Goal: Information Seeking & Learning: Find contact information

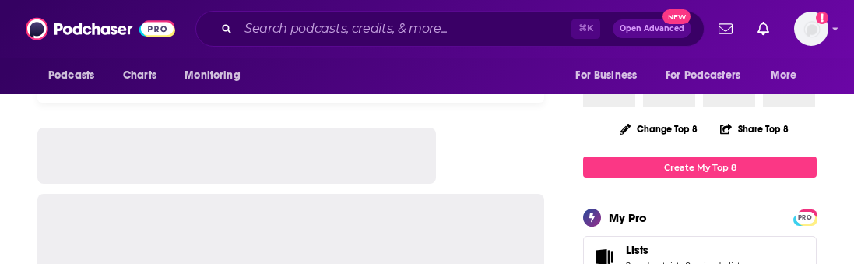
scroll to position [89, 0]
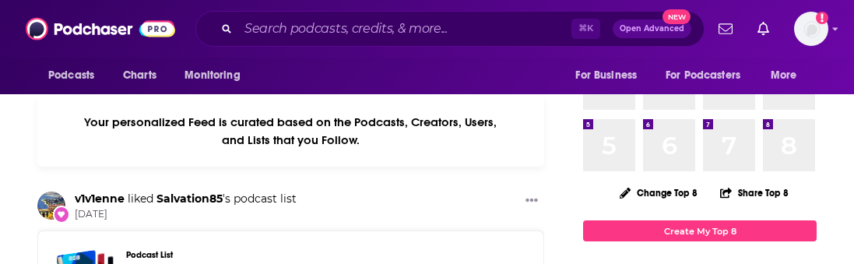
click at [298, 50] on div "Podcasts Charts Monitoring ⌘ K Open Advanced New For Business For Podcasters Mo…" at bounding box center [427, 29] width 854 height 58
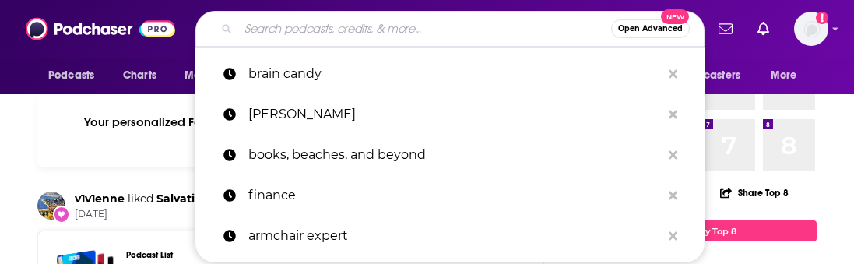
click at [297, 30] on input "Search podcasts, credits, & more..." at bounding box center [424, 28] width 373 height 25
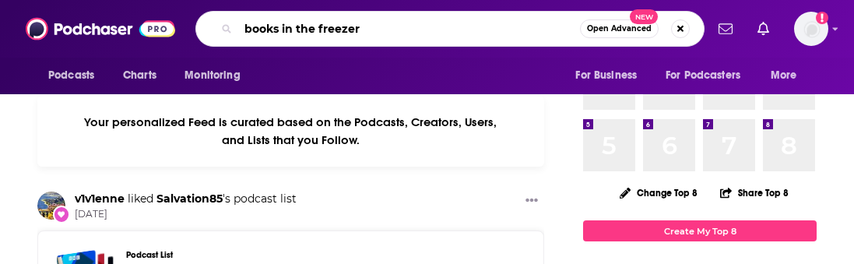
type input "books in the freezer"
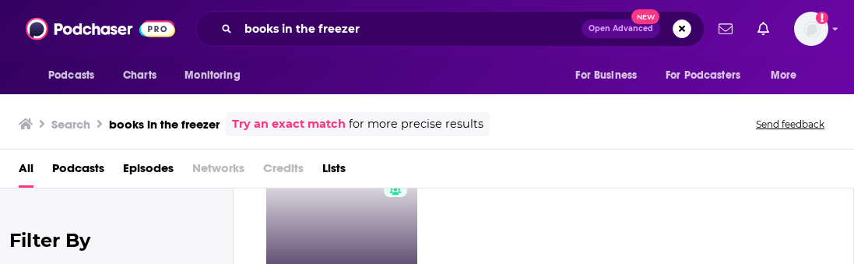
scroll to position [104, 0]
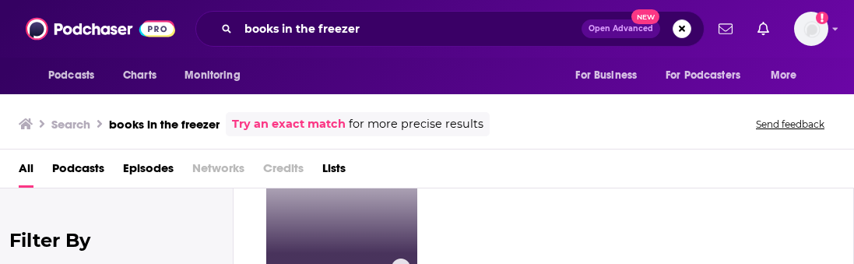
click at [356, 220] on link "59 Books in the Freezer - A Horror Fiction Podcast" at bounding box center [341, 207] width 151 height 151
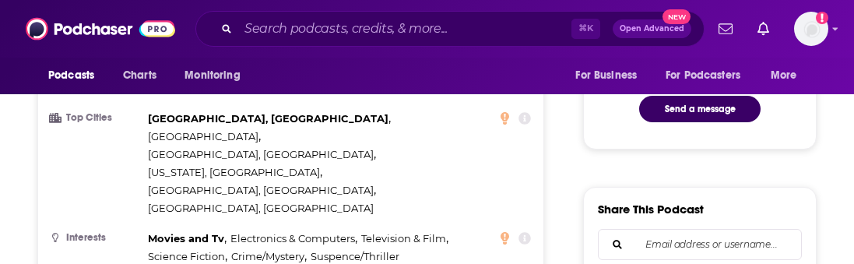
scroll to position [933, 0]
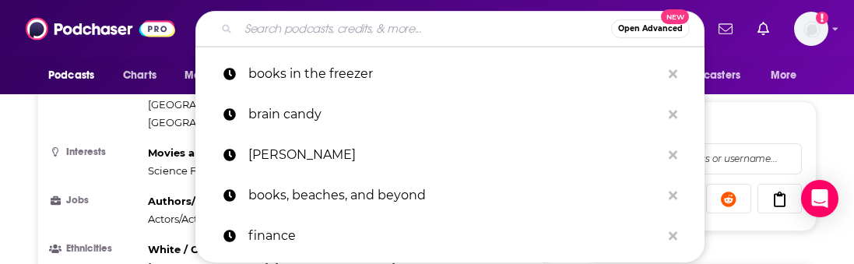
click at [316, 32] on input "Search podcasts, credits, & more..." at bounding box center [424, 28] width 373 height 25
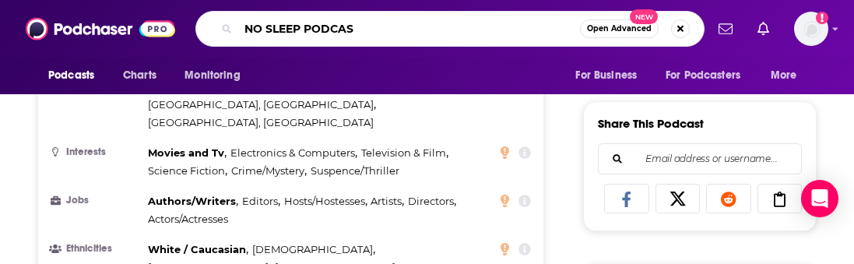
type input "NO SLEEP PODCAST"
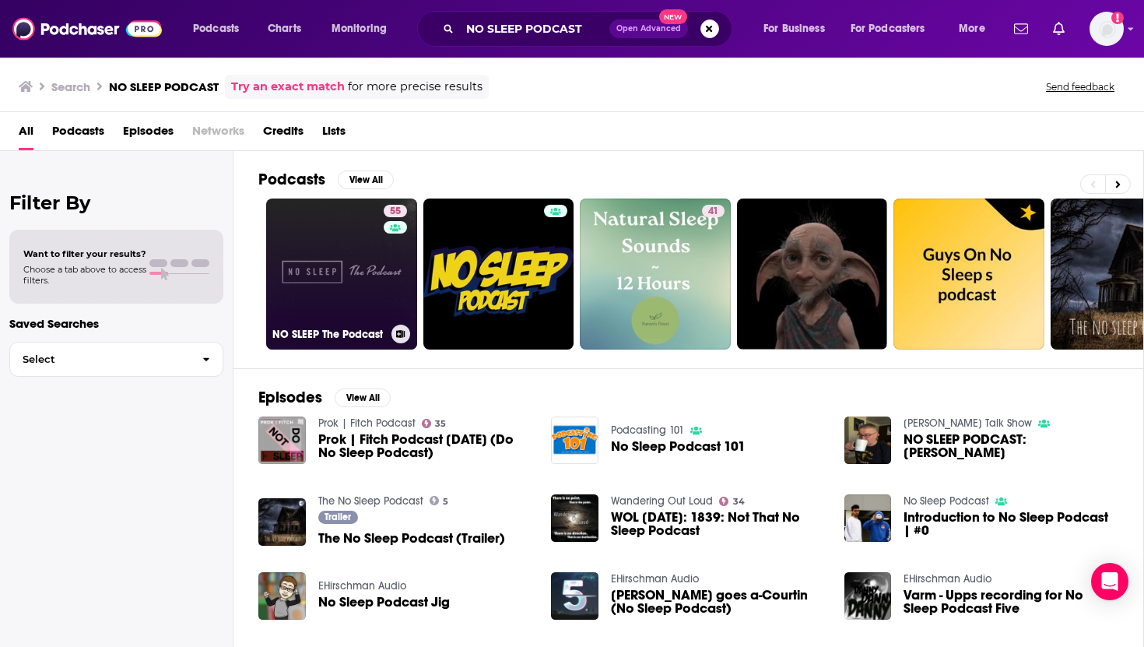
click at [346, 263] on link "55 NO SLEEP The Podcast" at bounding box center [341, 274] width 151 height 151
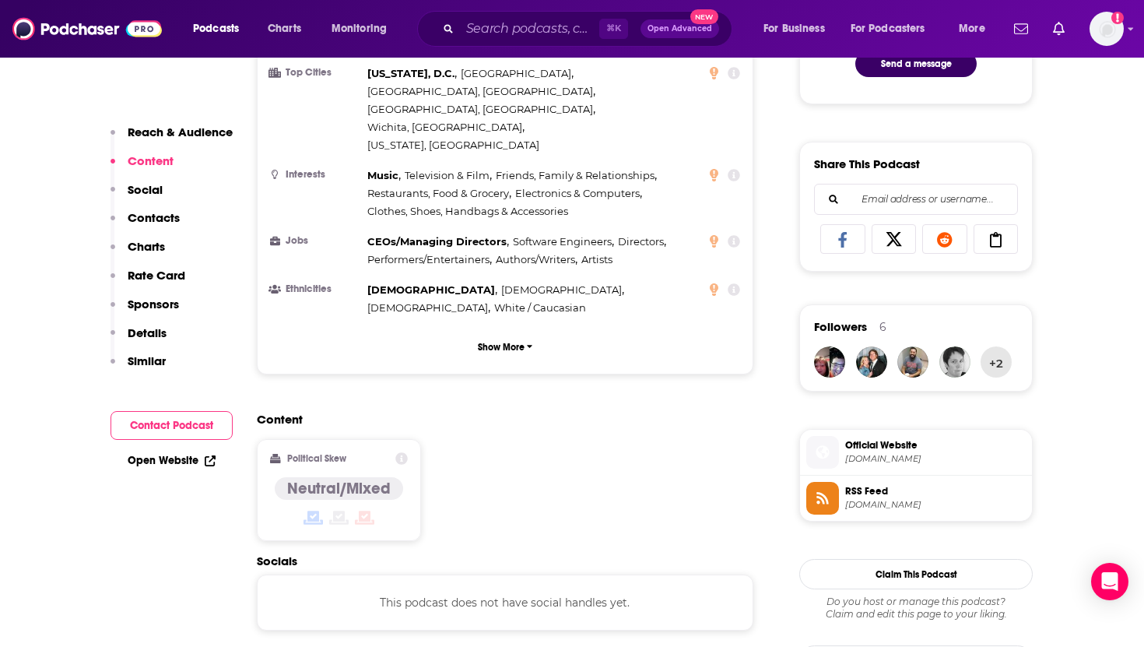
scroll to position [541, 0]
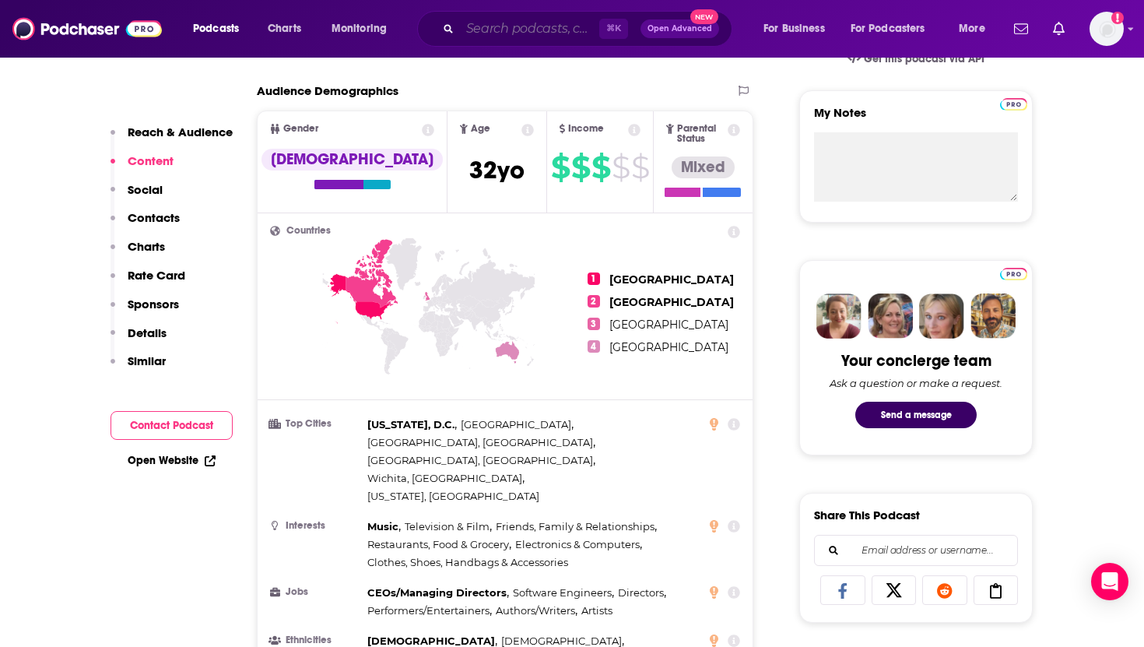
click at [483, 32] on input "Search podcasts, credits, & more..." at bounding box center [529, 28] width 139 height 25
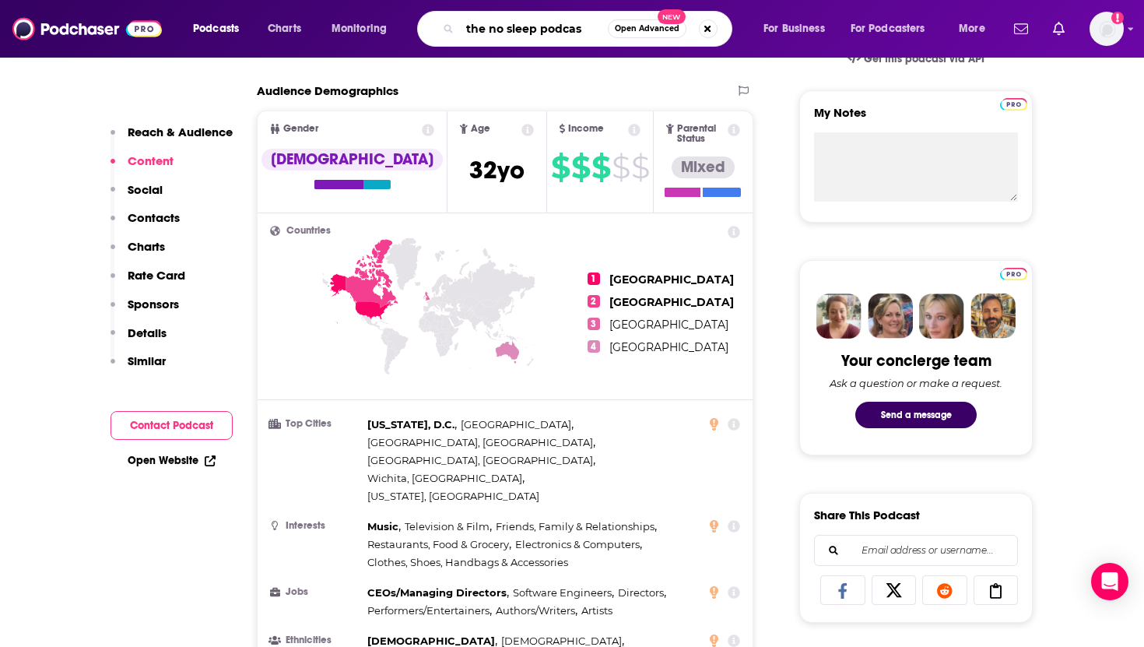
type input "the no sleep podcast"
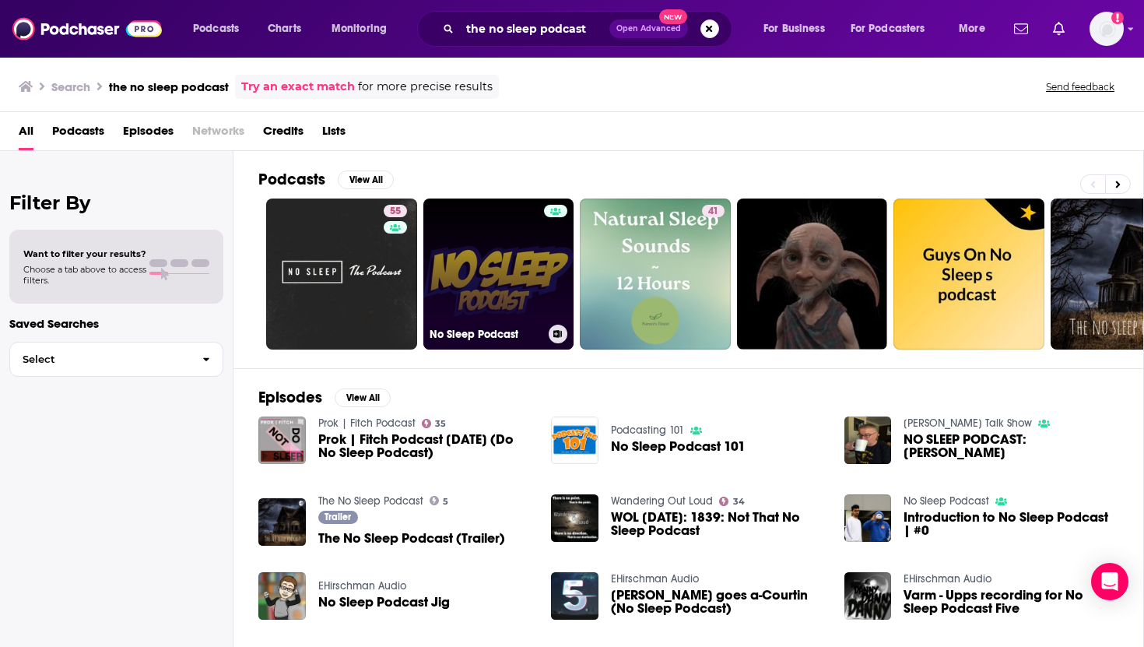
click at [490, 263] on link "No Sleep Podcast" at bounding box center [499, 274] width 151 height 151
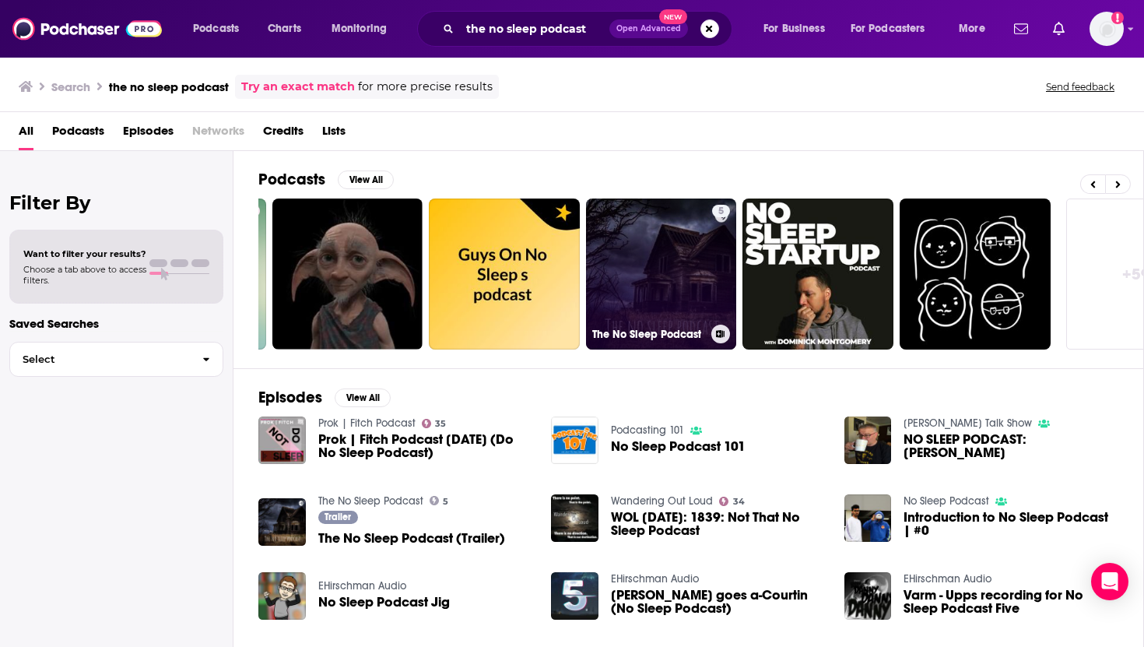
scroll to position [0, 544]
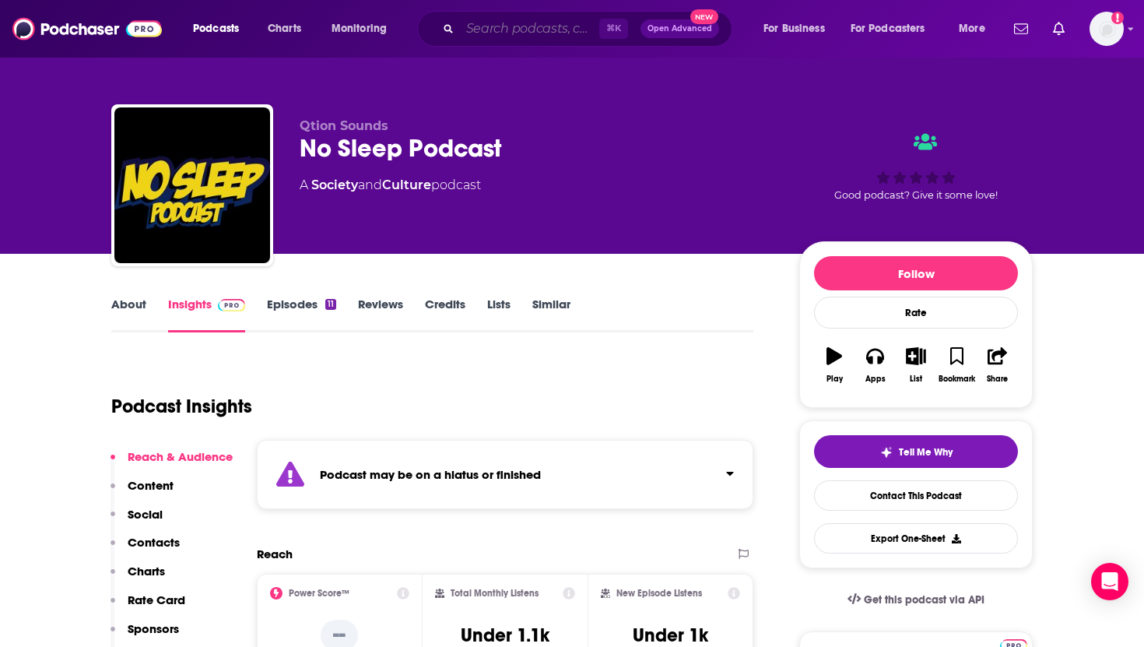
click at [496, 33] on input "Search podcasts, credits, & more..." at bounding box center [529, 28] width 139 height 25
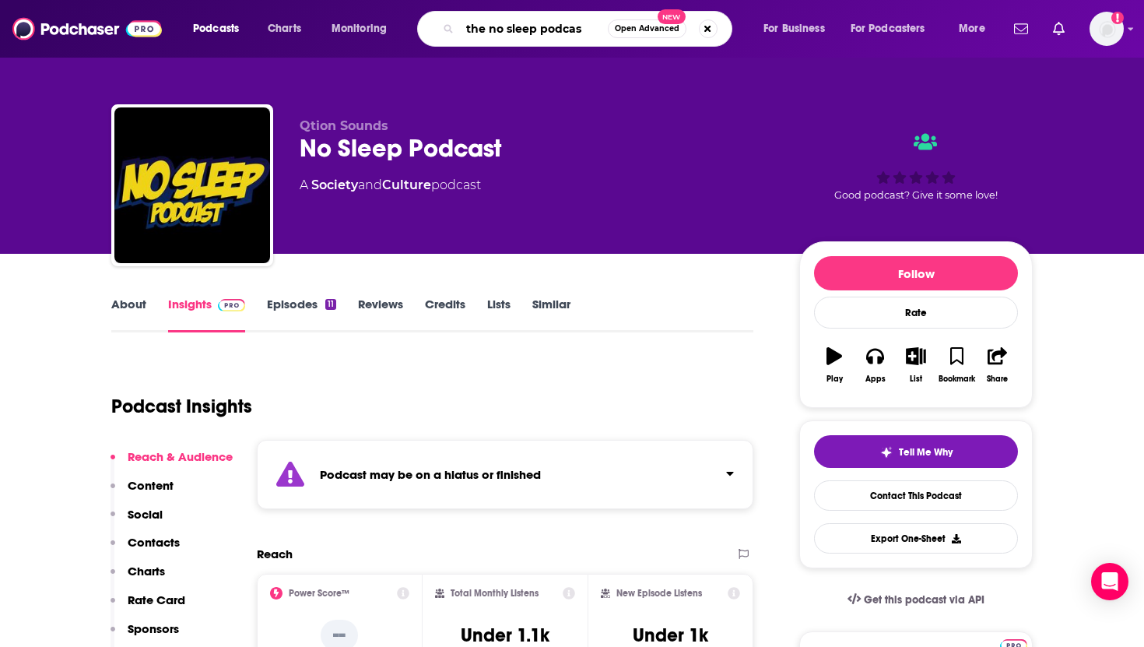
type input "the no sleep podcast"
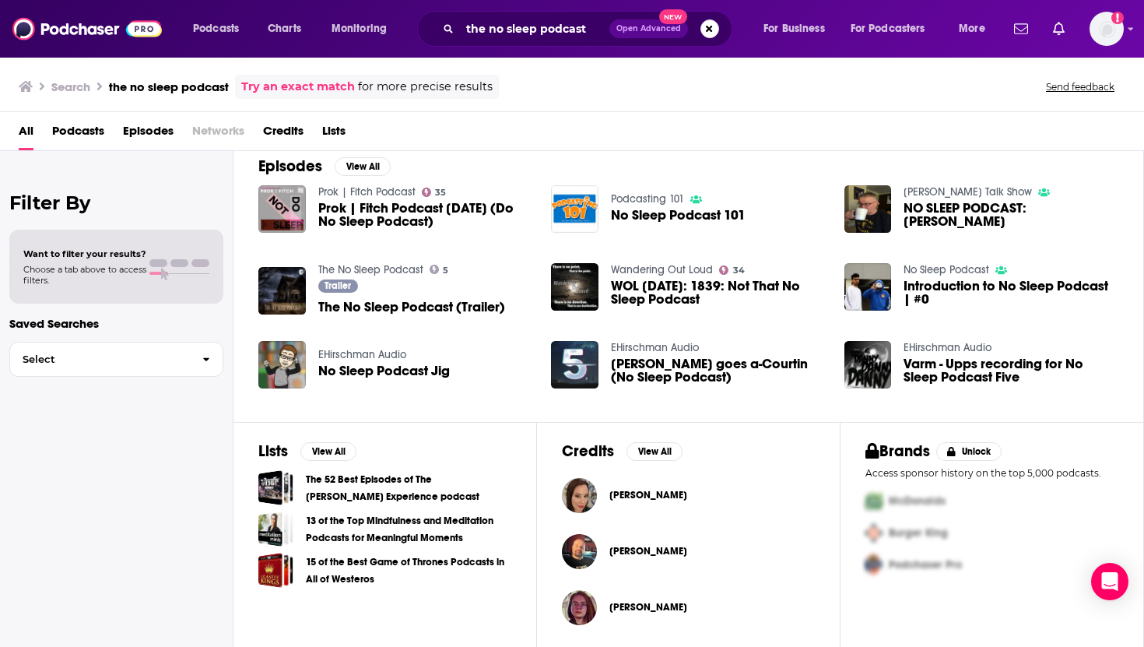
scroll to position [232, 0]
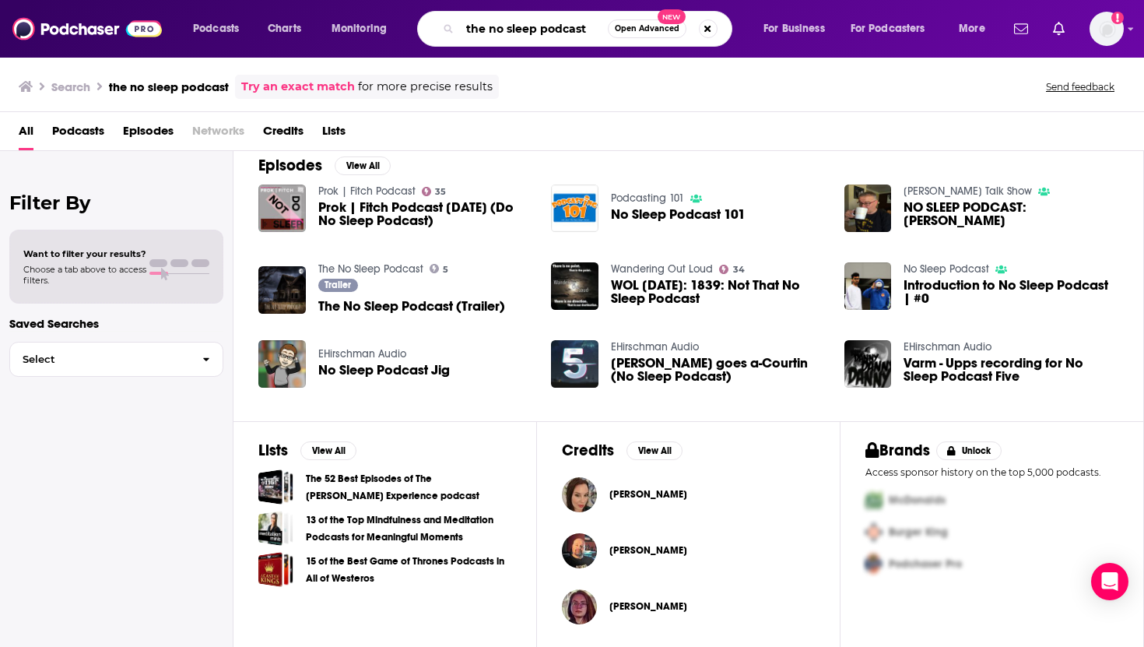
click at [572, 26] on input "the no sleep podcast" at bounding box center [534, 28] width 148 height 25
drag, startPoint x: 574, startPoint y: 28, endPoint x: 447, endPoint y: 24, distance: 127.0
click at [447, 24] on div "the no sleep podcast Open Advanced New" at bounding box center [574, 29] width 315 height 36
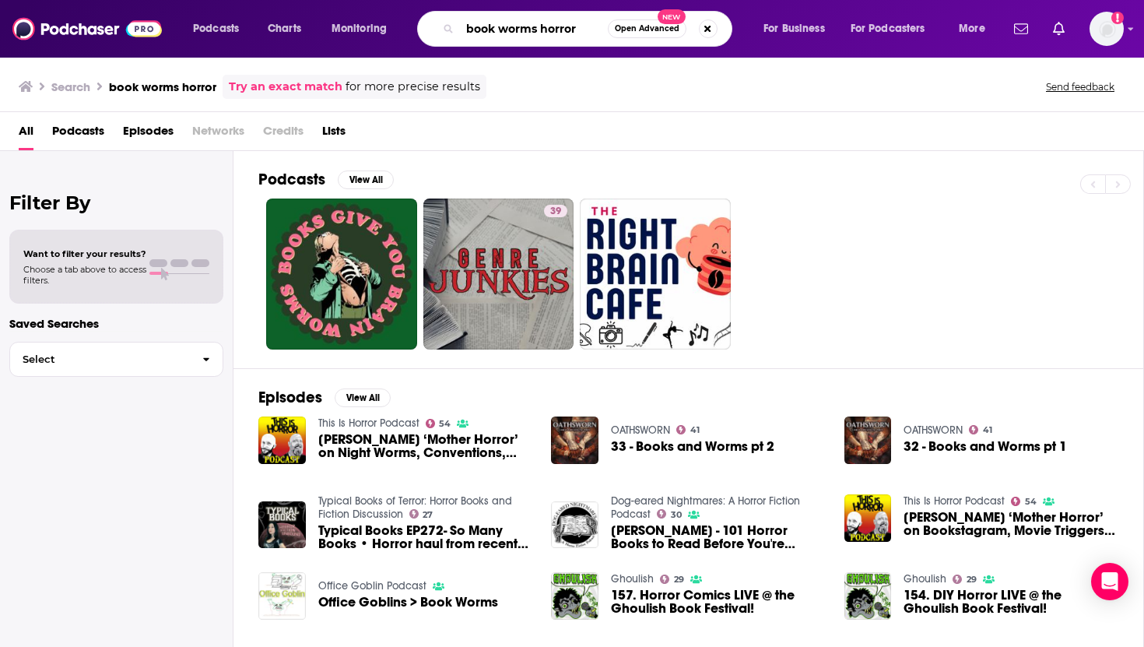
drag, startPoint x: 578, startPoint y: 30, endPoint x: 367, endPoint y: 30, distance: 210.2
click at [371, 30] on div "Podcasts Charts Monitoring book worms horror Open Advanced New For Business For…" at bounding box center [591, 29] width 818 height 36
type input "mothers of mayhem"
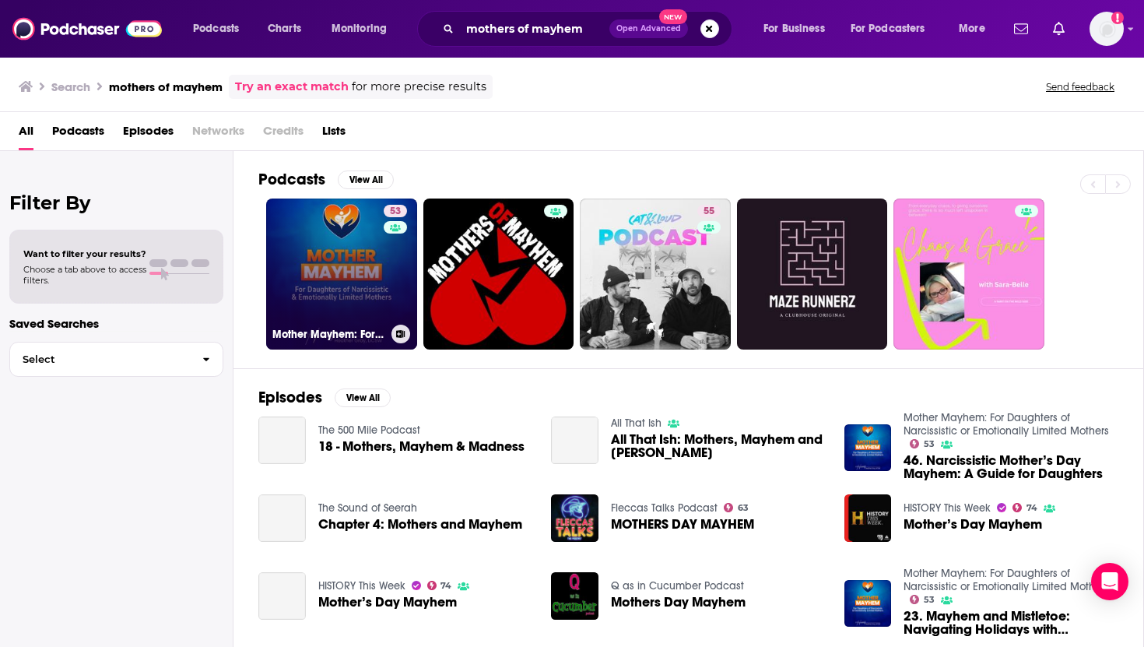
click at [340, 263] on link "53 Mother Mayhem: For Daughters of Narcissistic or Emotionally Limited Mothers" at bounding box center [341, 274] width 151 height 151
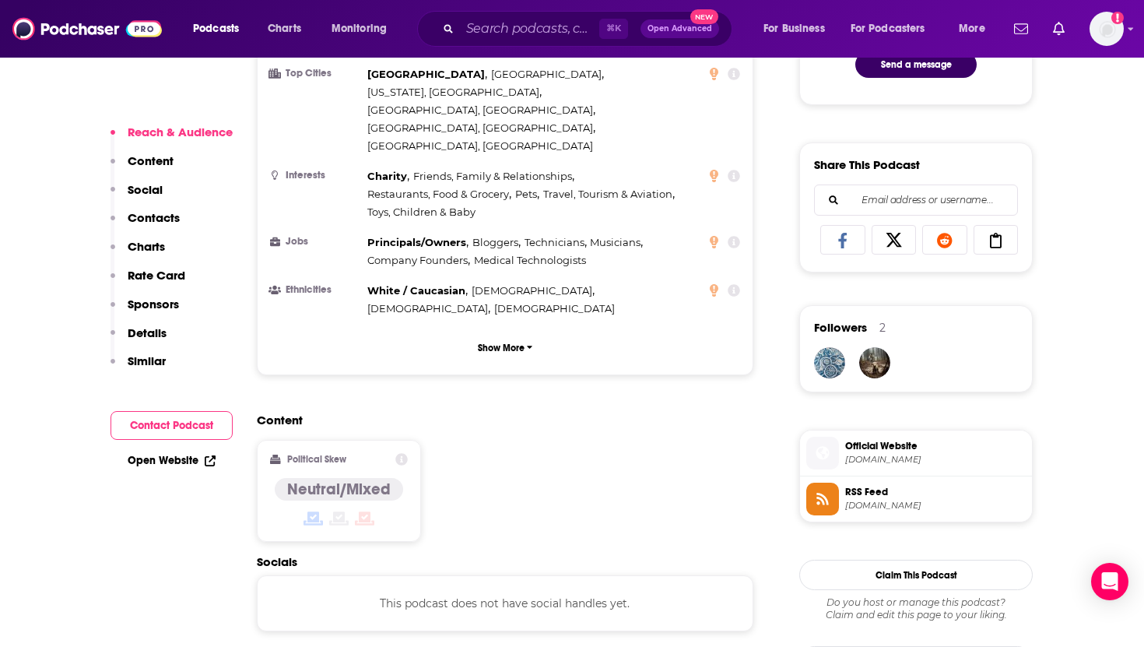
scroll to position [1015, 0]
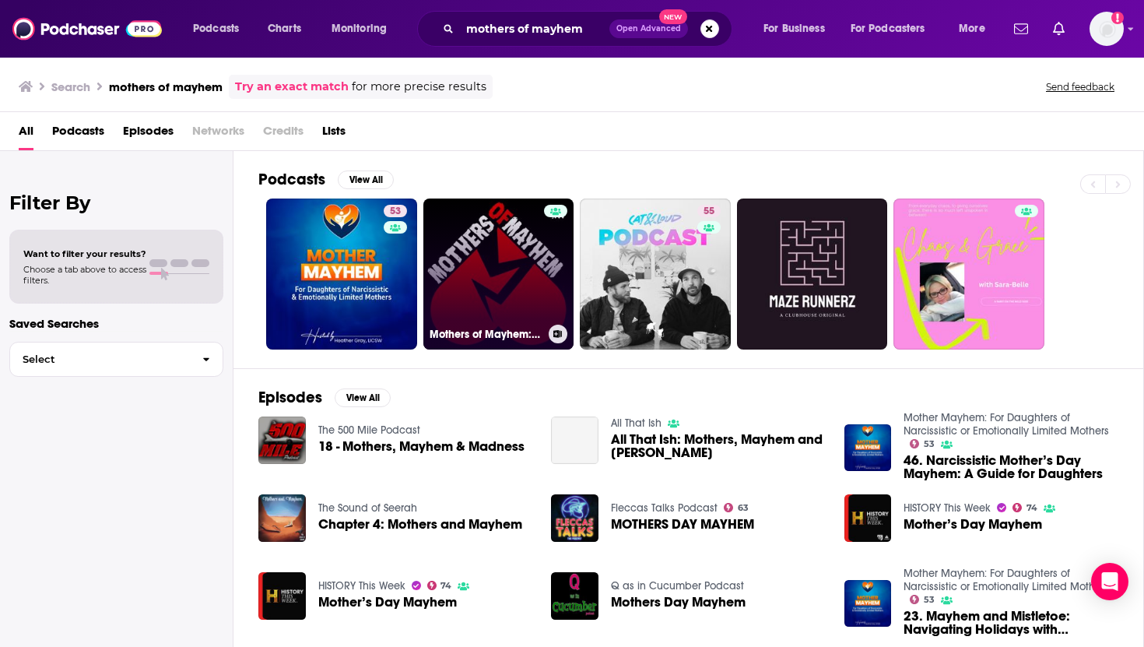
click at [501, 253] on link "Mothers of Mayhem: An Extreme Horror Podcast" at bounding box center [499, 274] width 151 height 151
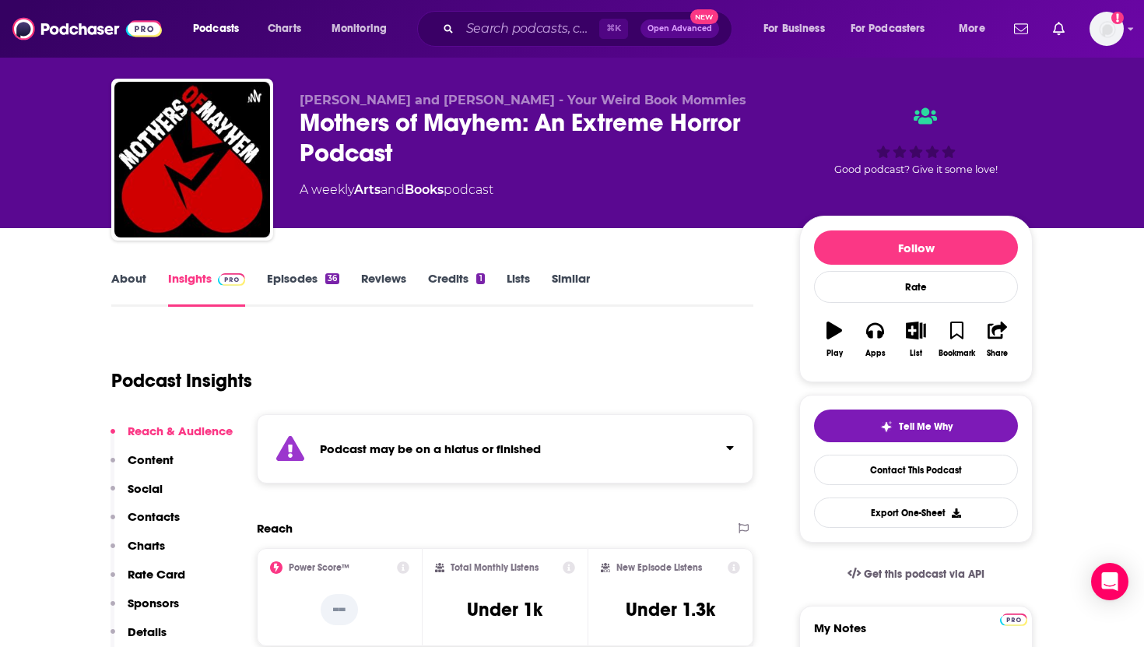
scroll to position [15, 0]
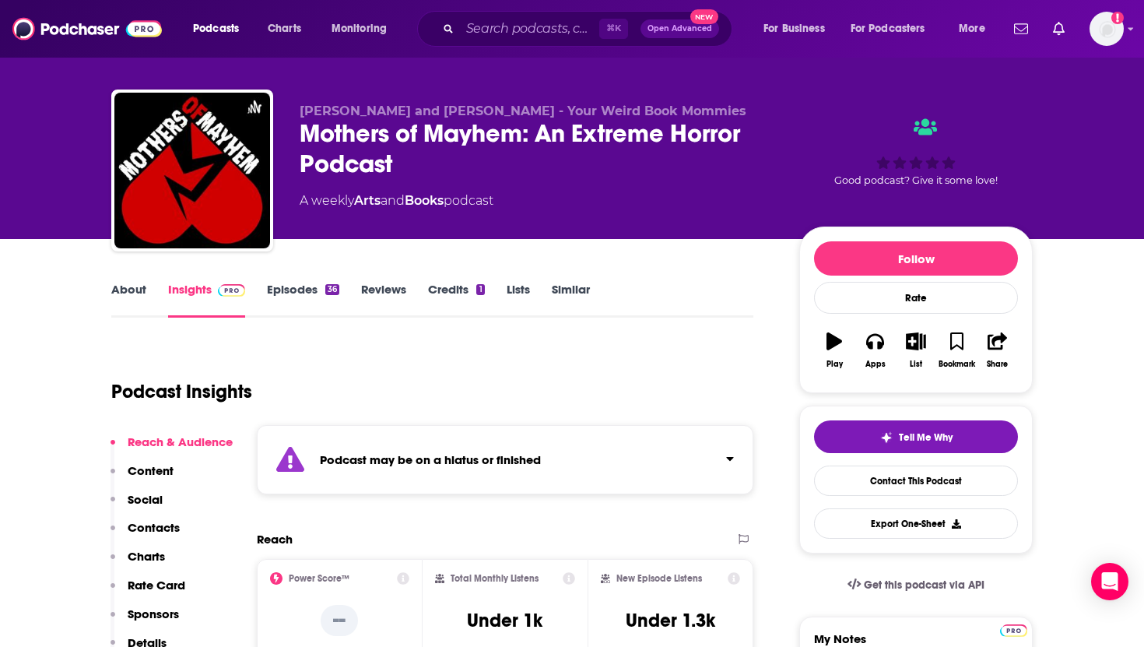
click at [121, 263] on link "About" at bounding box center [128, 300] width 35 height 36
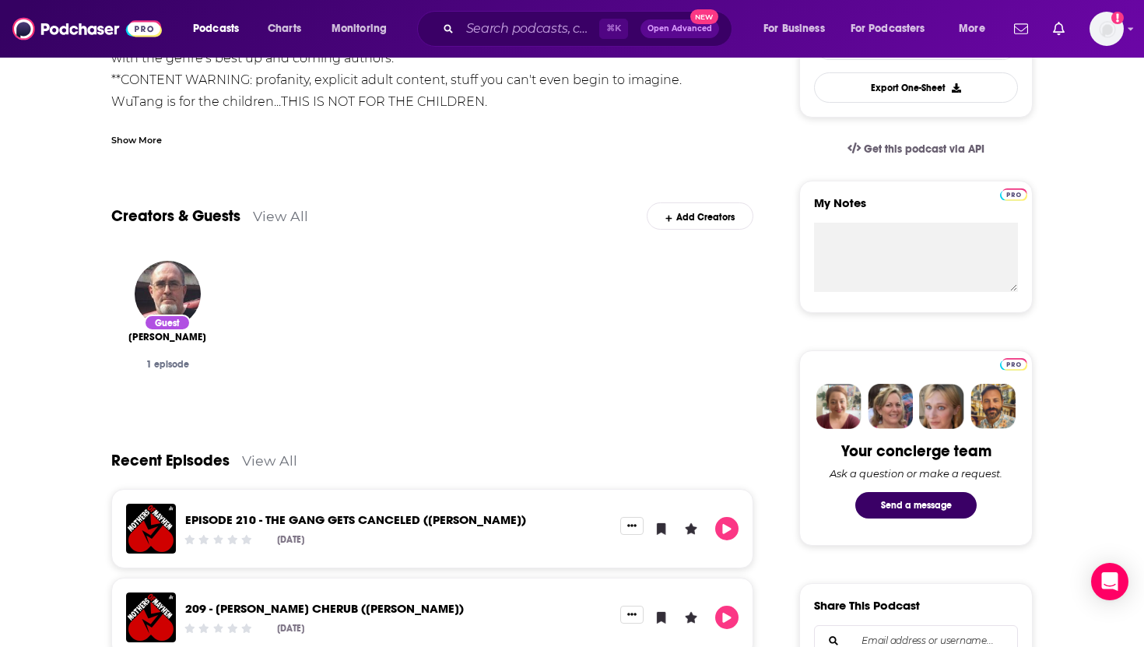
scroll to position [452, 0]
click at [549, 36] on input "Search podcasts, credits, & more..." at bounding box center [529, 28] width 139 height 25
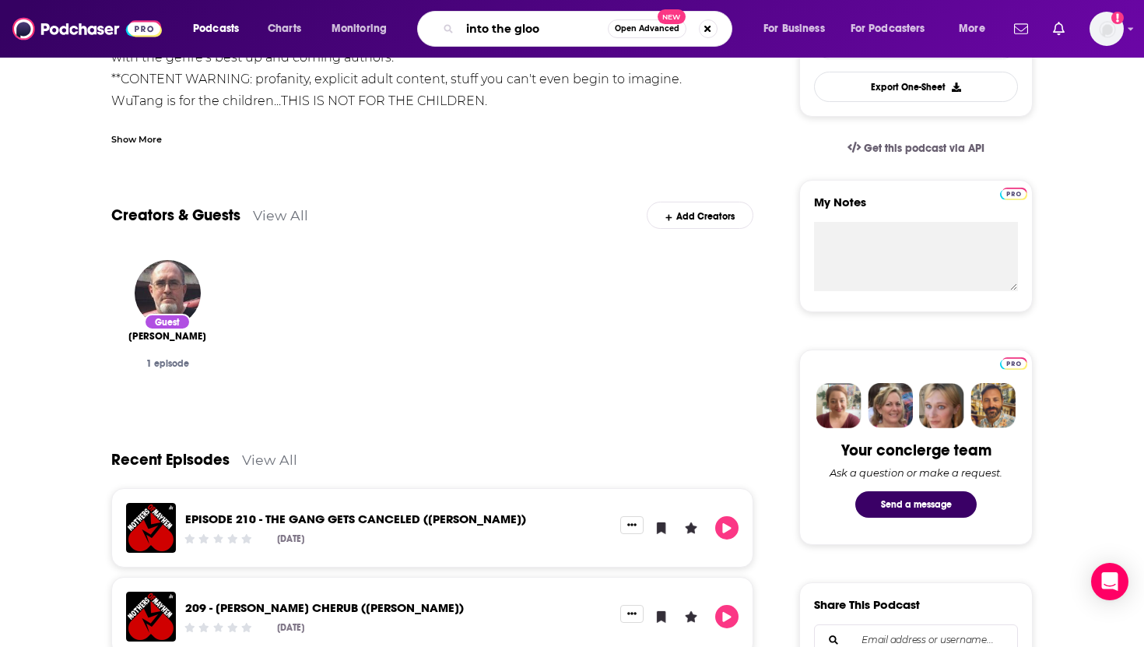
type input "into the gloom"
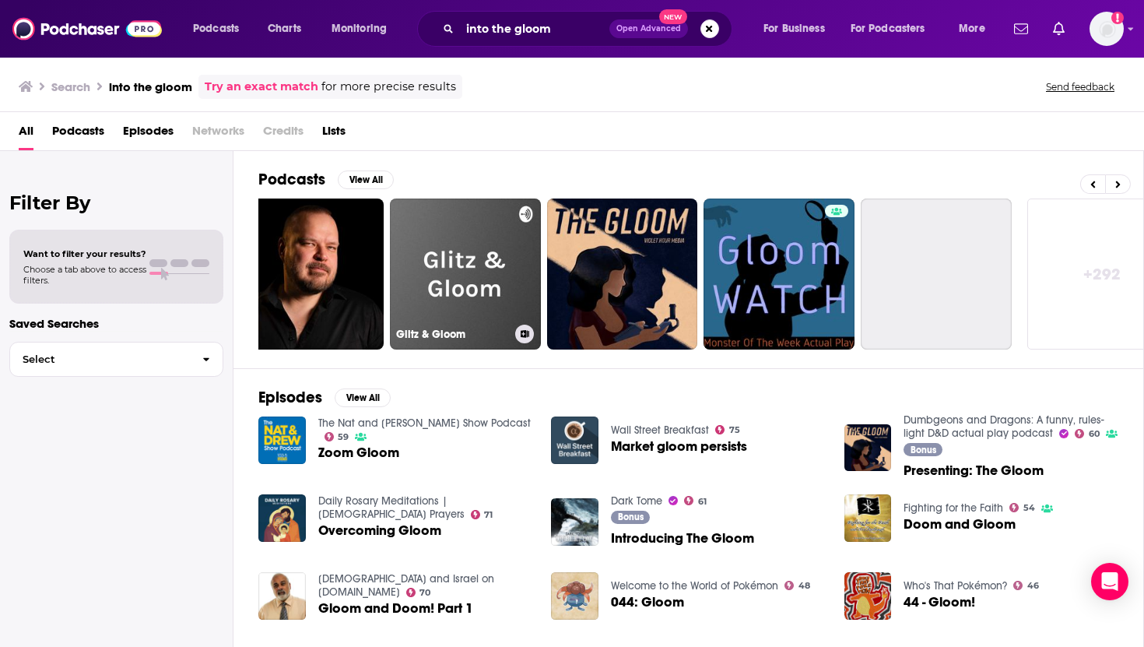
scroll to position [0, 544]
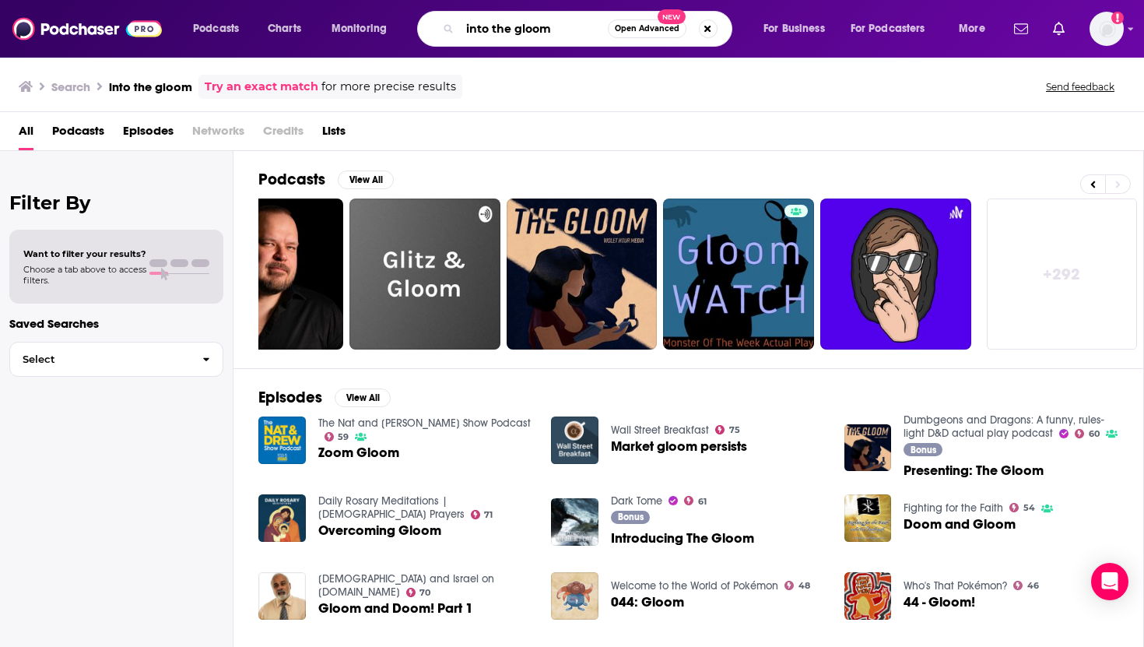
drag, startPoint x: 566, startPoint y: 26, endPoint x: 377, endPoint y: 20, distance: 189.3
click at [378, 20] on div "Podcasts Charts Monitoring into the gloom Open Advanced New For Business For Po…" at bounding box center [591, 29] width 818 height 36
type input "book worms horror"
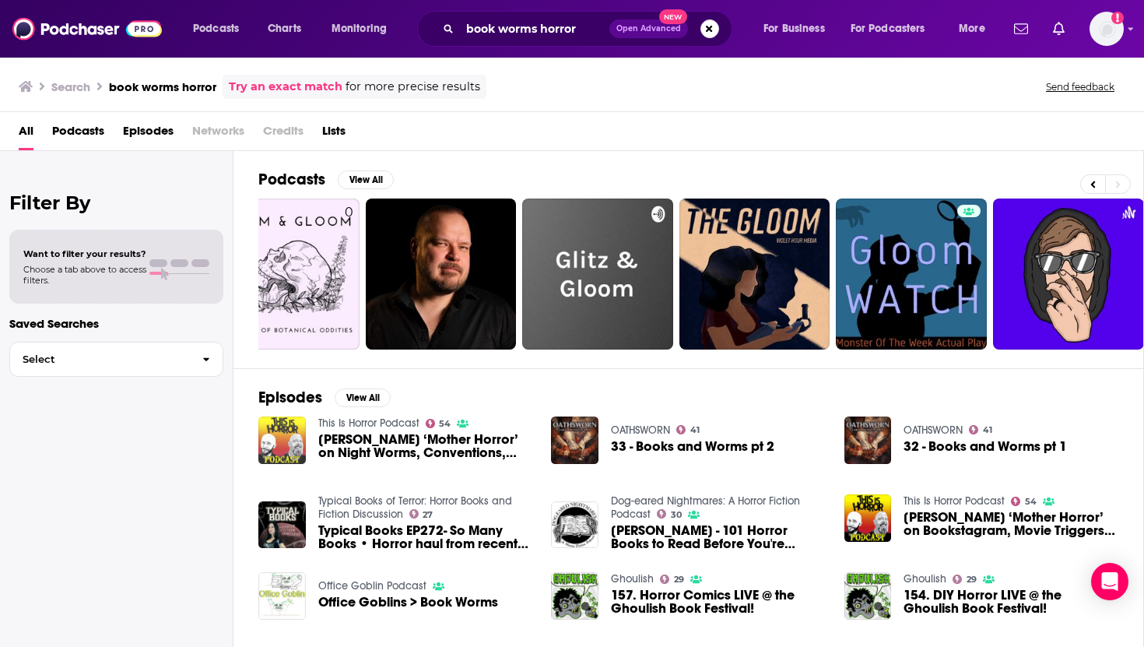
click at [290, 263] on img "Sadie Hartmann ‘Mother Horror’ on Night Worms, Conventions, and Reviewing Books" at bounding box center [281, 440] width 47 height 47
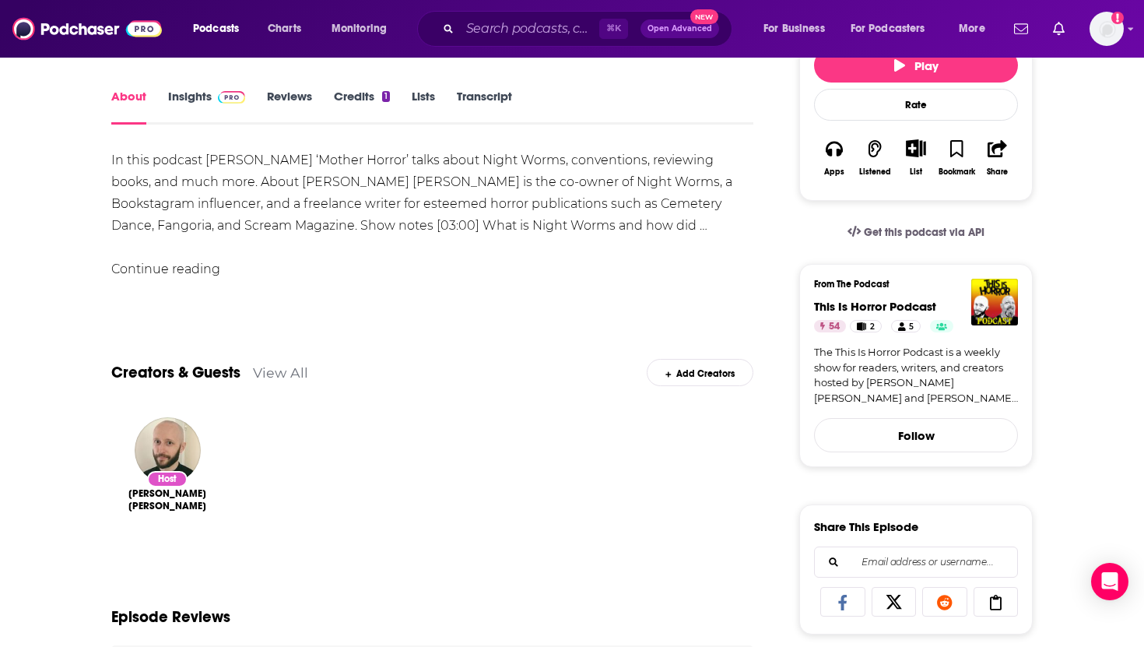
scroll to position [147, 0]
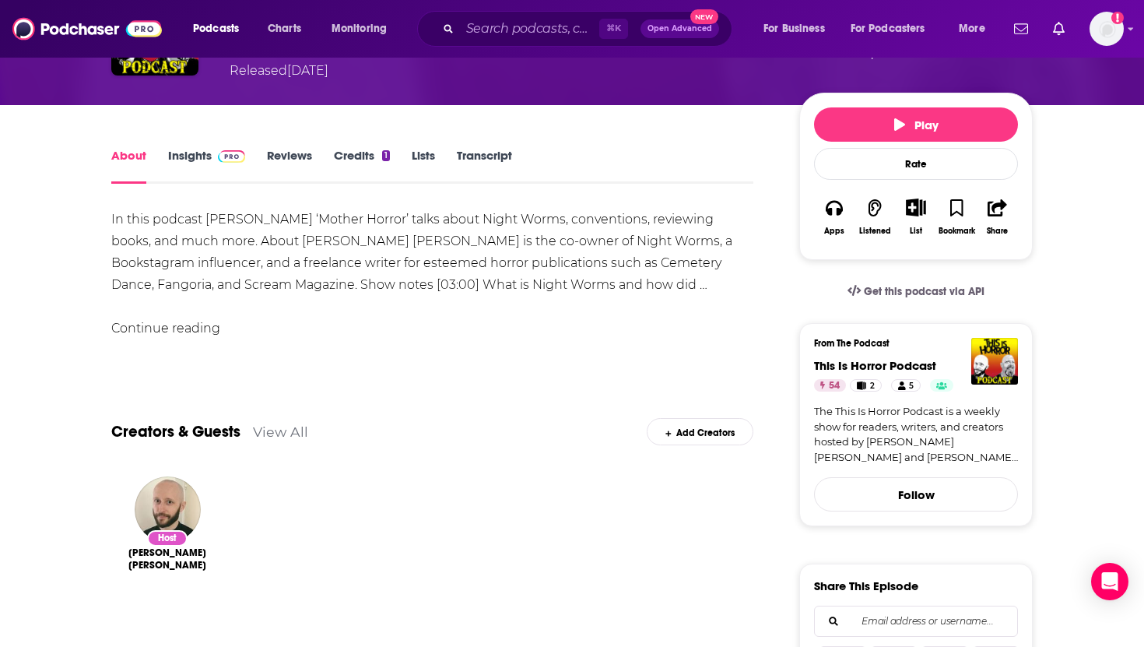
click at [199, 156] on link "Insights" at bounding box center [206, 166] width 77 height 36
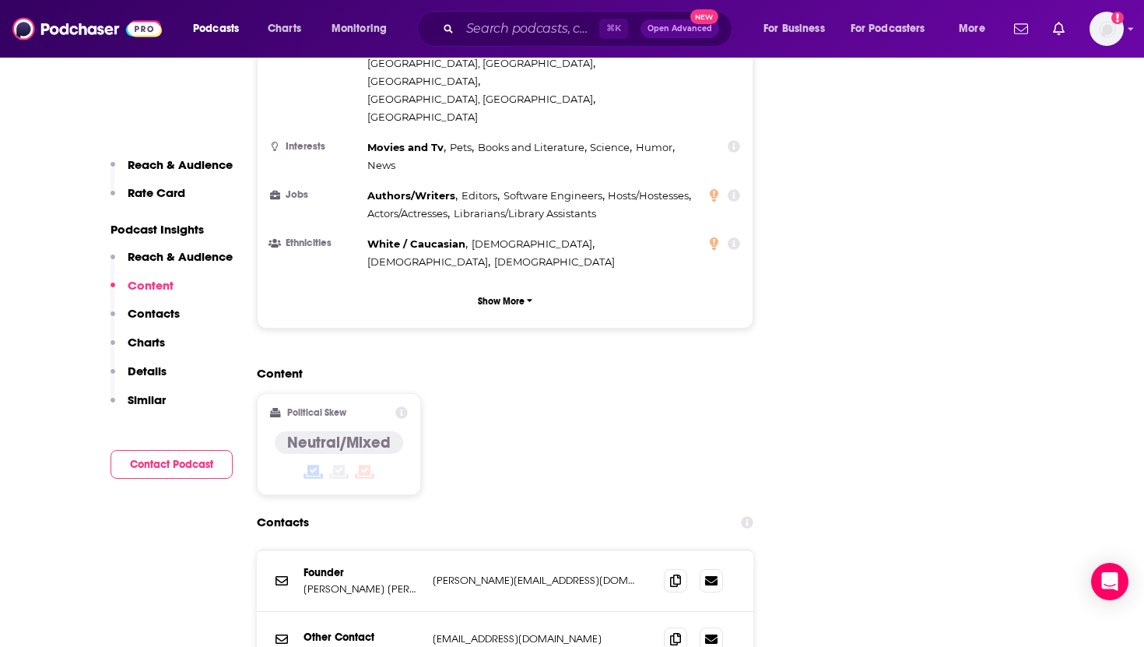
scroll to position [1489, 0]
click at [543, 33] on input "Search podcasts, credits, & more..." at bounding box center [529, 28] width 139 height 25
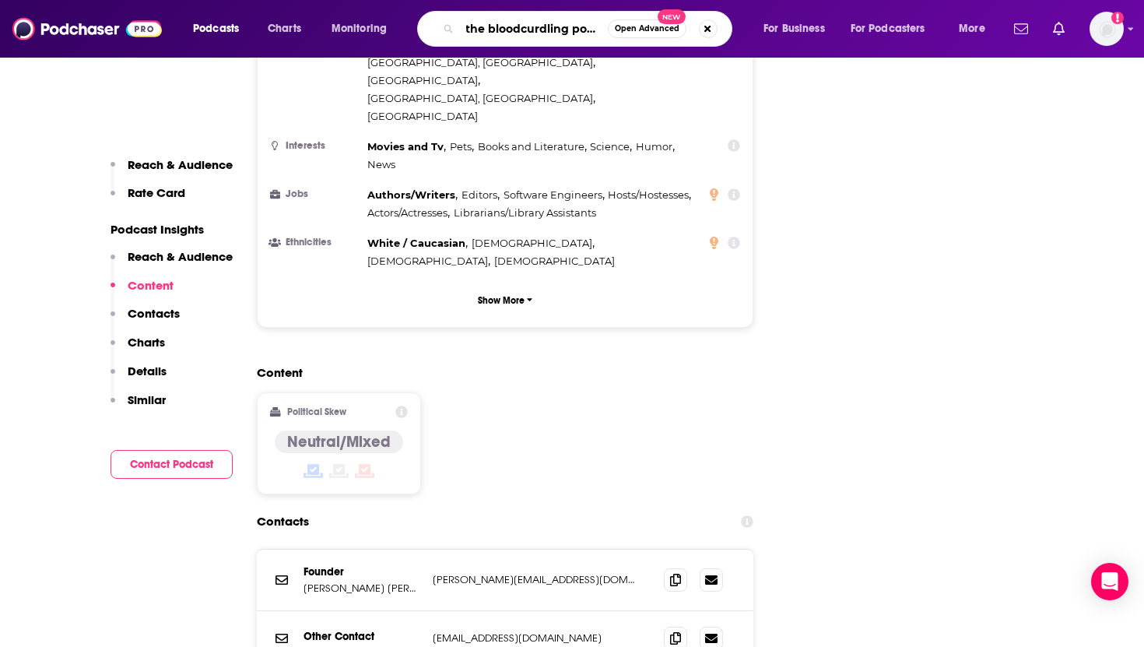
scroll to position [0, 13]
type input "the bloodcurdling podcast"
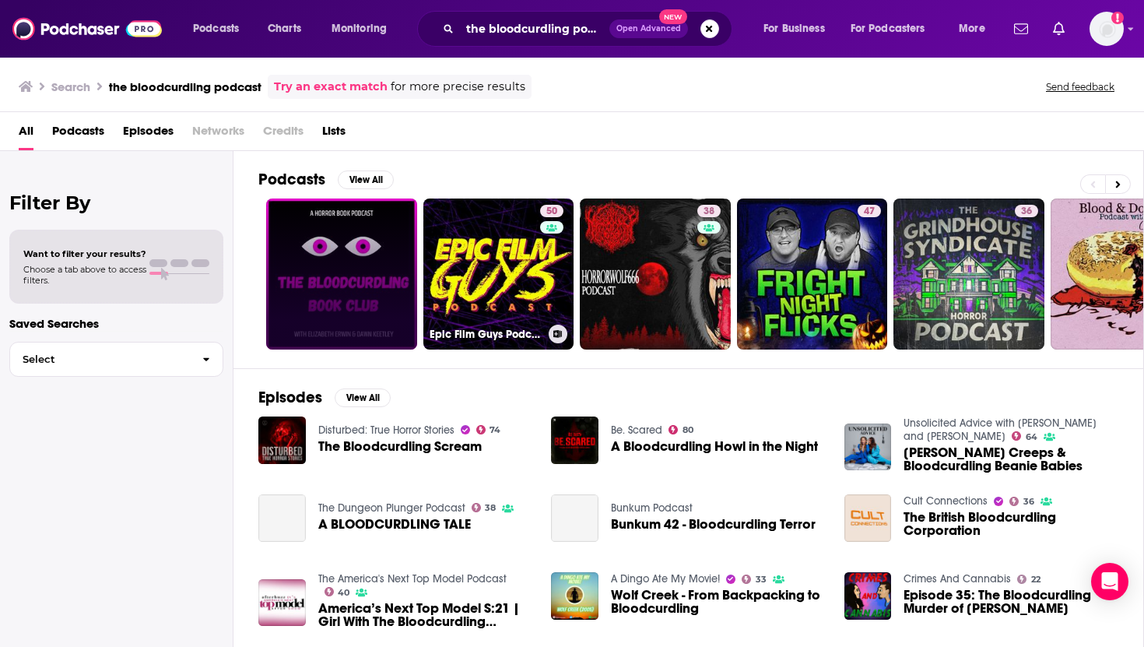
click at [361, 263] on link at bounding box center [341, 274] width 151 height 151
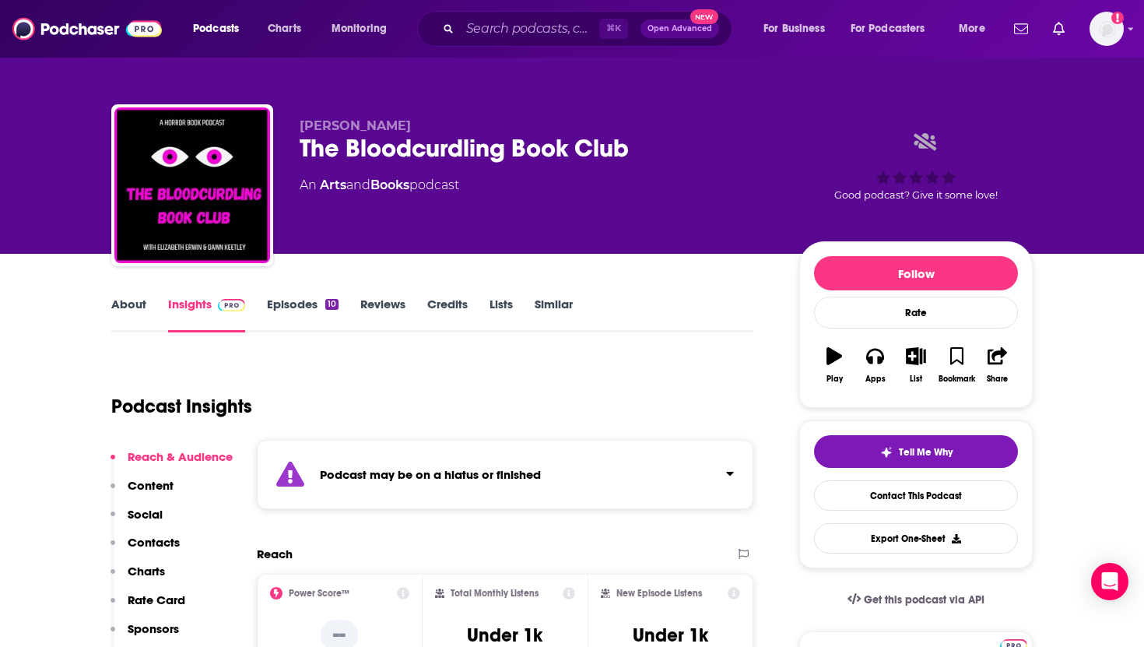
click at [137, 263] on link "About" at bounding box center [128, 315] width 35 height 36
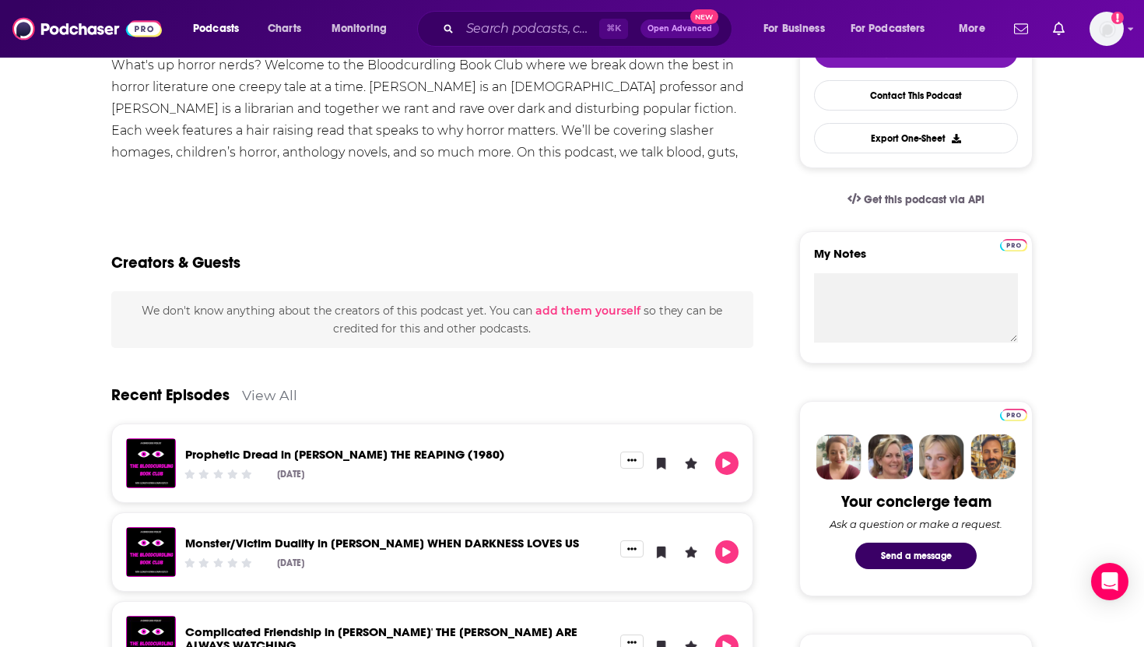
scroll to position [405, 0]
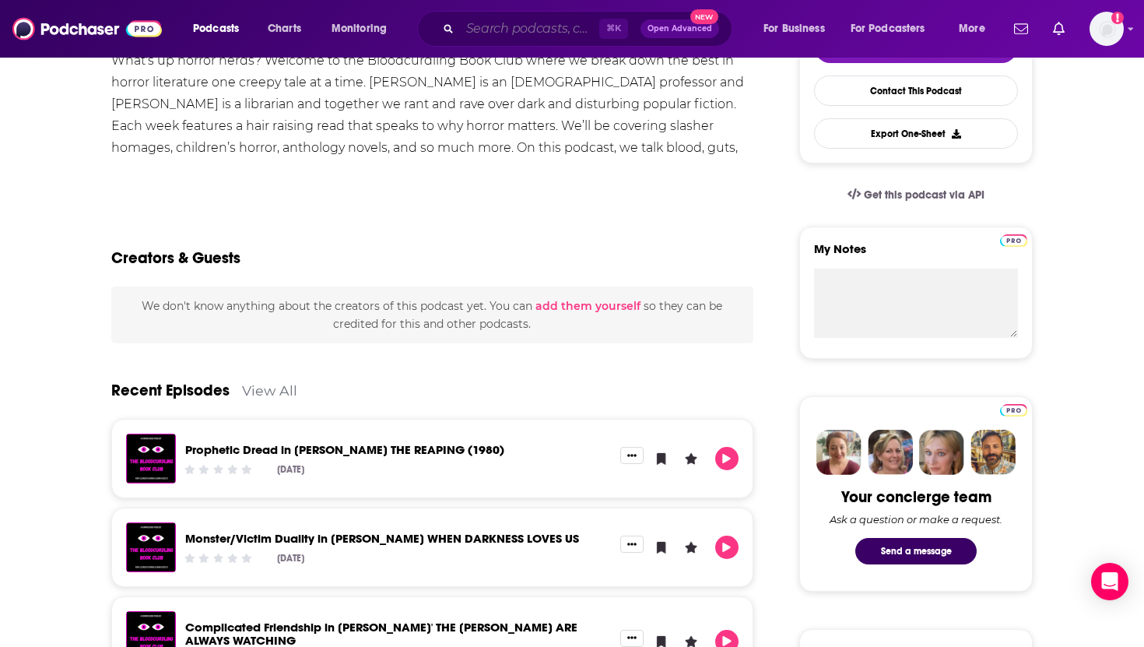
click at [530, 31] on input "Search podcasts, credits, & more..." at bounding box center [529, 28] width 139 height 25
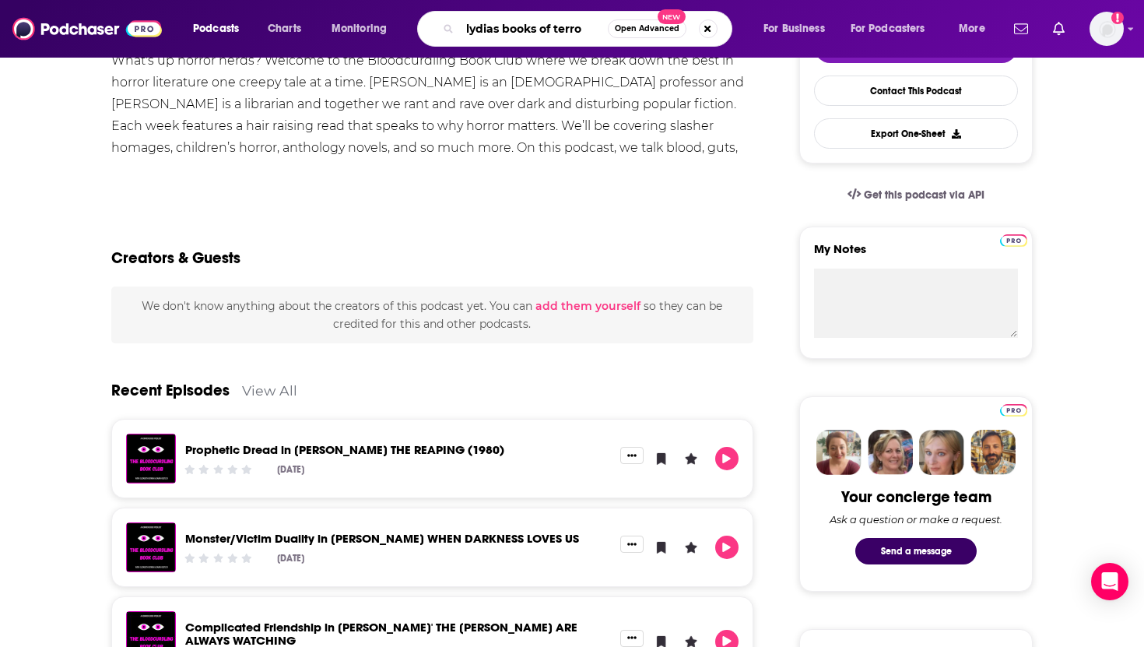
type input "lydias books of terror"
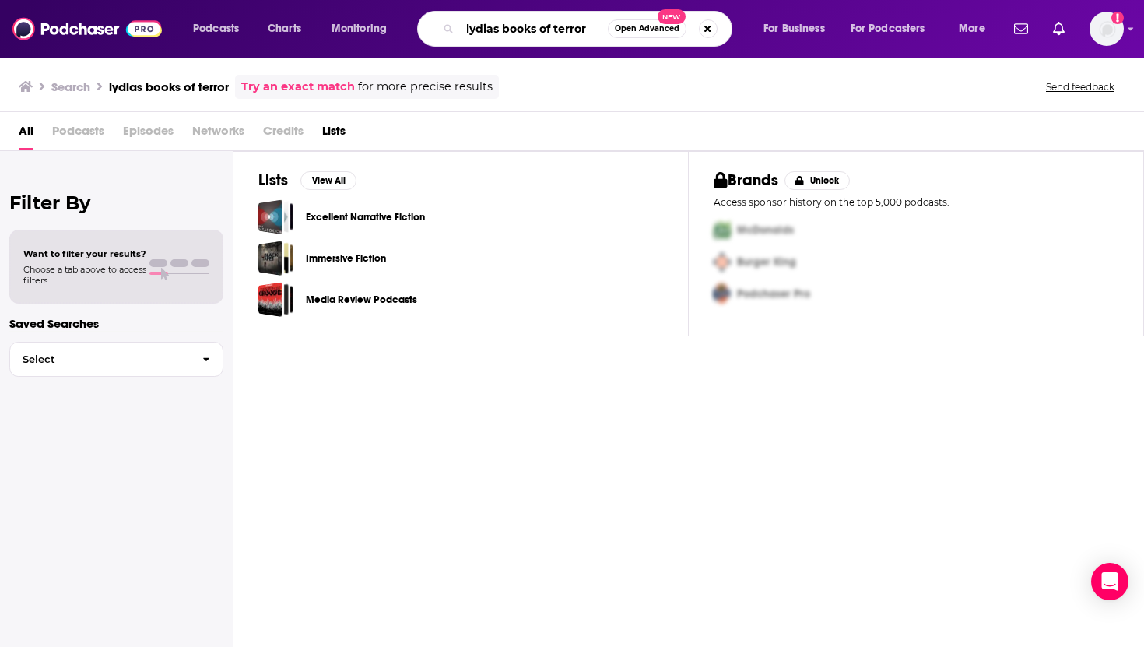
click at [498, 29] on input "lydias books of terror" at bounding box center [534, 28] width 148 height 25
type input "[PERSON_NAME]'s books of terror"
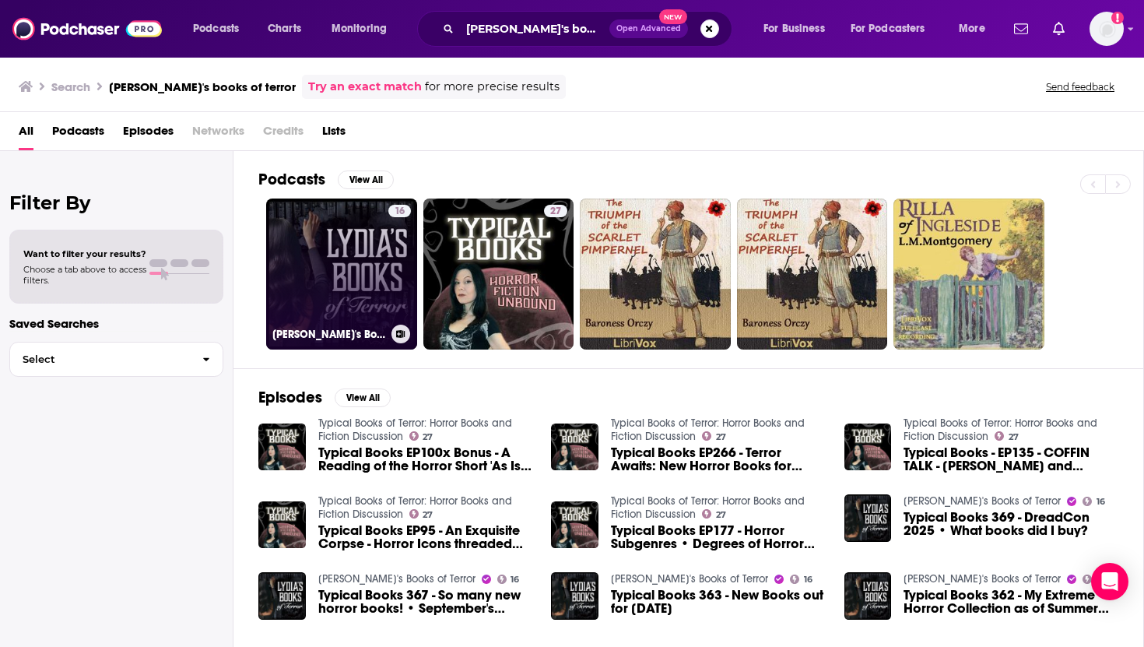
click at [332, 263] on link "16 Lydia's Books of Terror" at bounding box center [341, 274] width 151 height 151
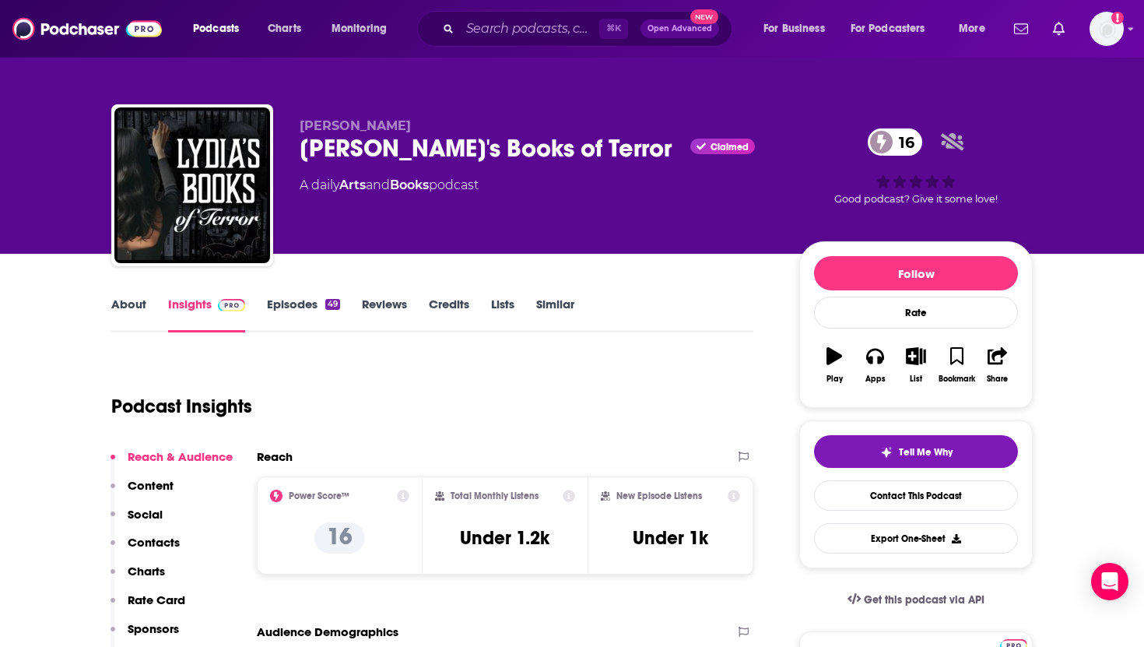
click at [128, 263] on link "About" at bounding box center [128, 315] width 35 height 36
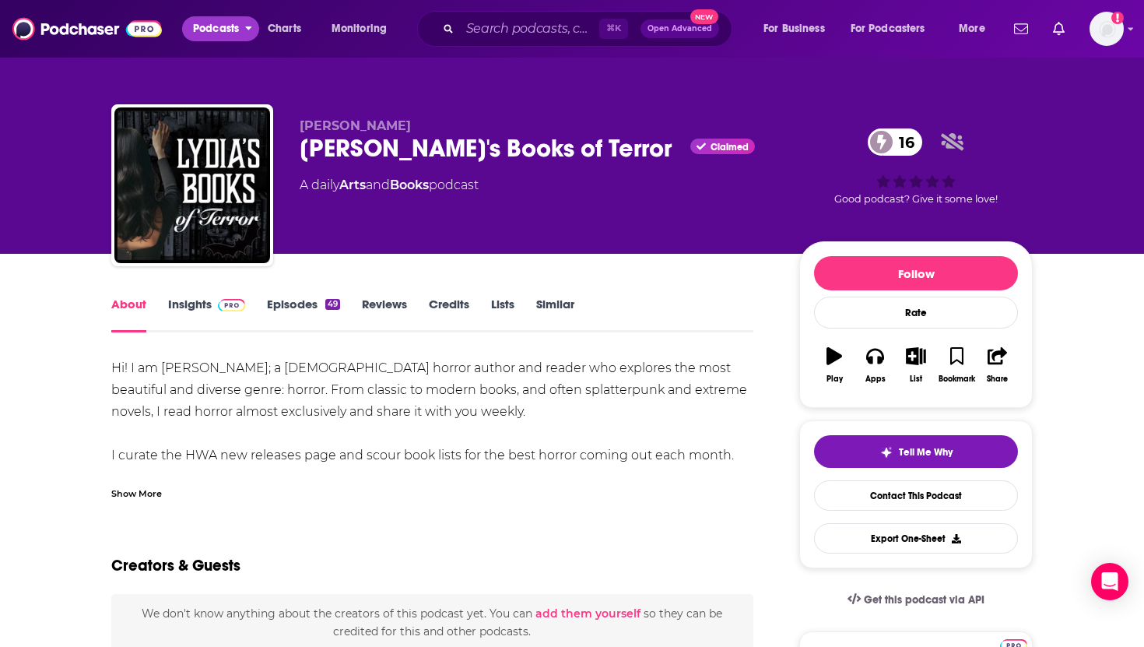
click at [209, 33] on span "Podcasts" at bounding box center [216, 29] width 46 height 22
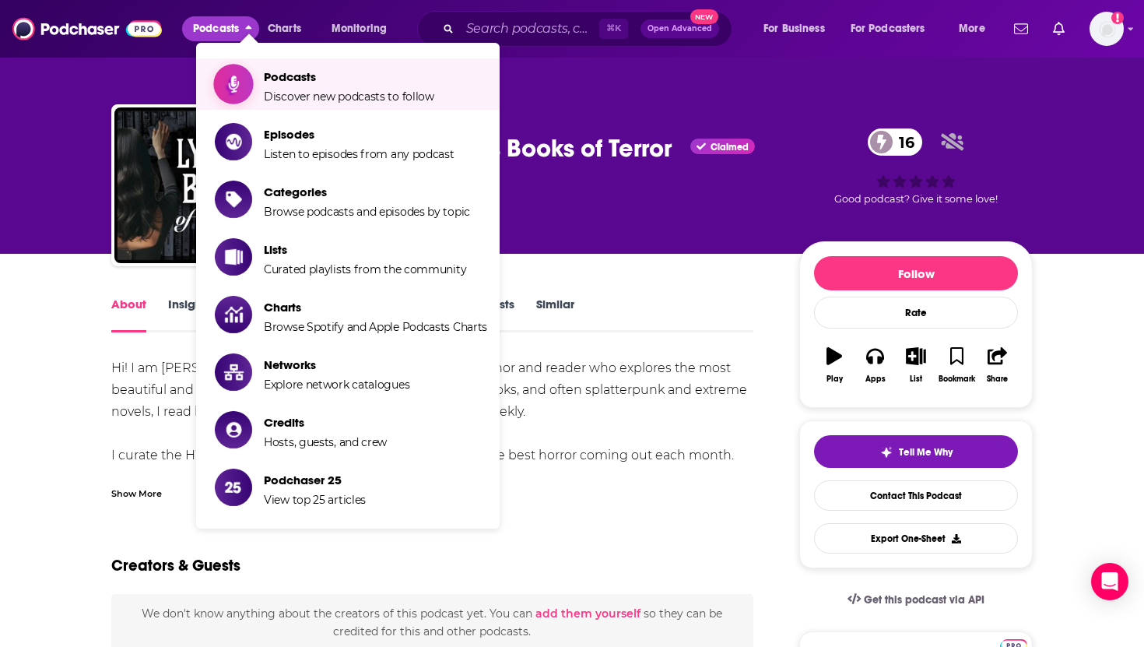
click at [292, 79] on span "Podcasts" at bounding box center [349, 76] width 171 height 15
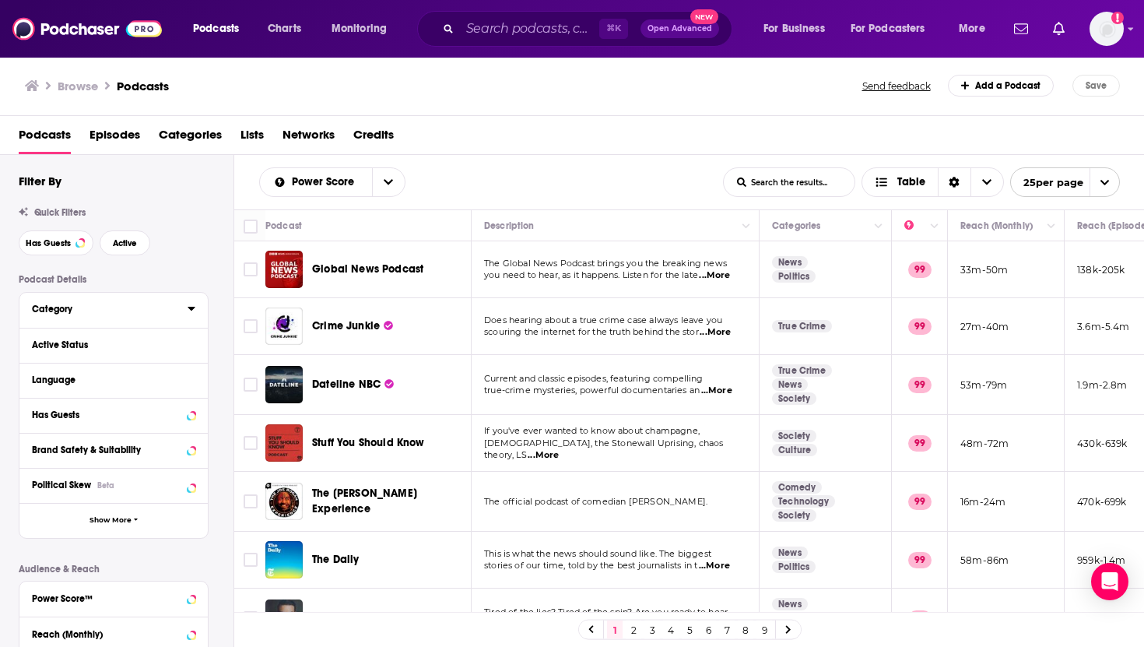
click at [184, 263] on button "Category" at bounding box center [110, 308] width 156 height 19
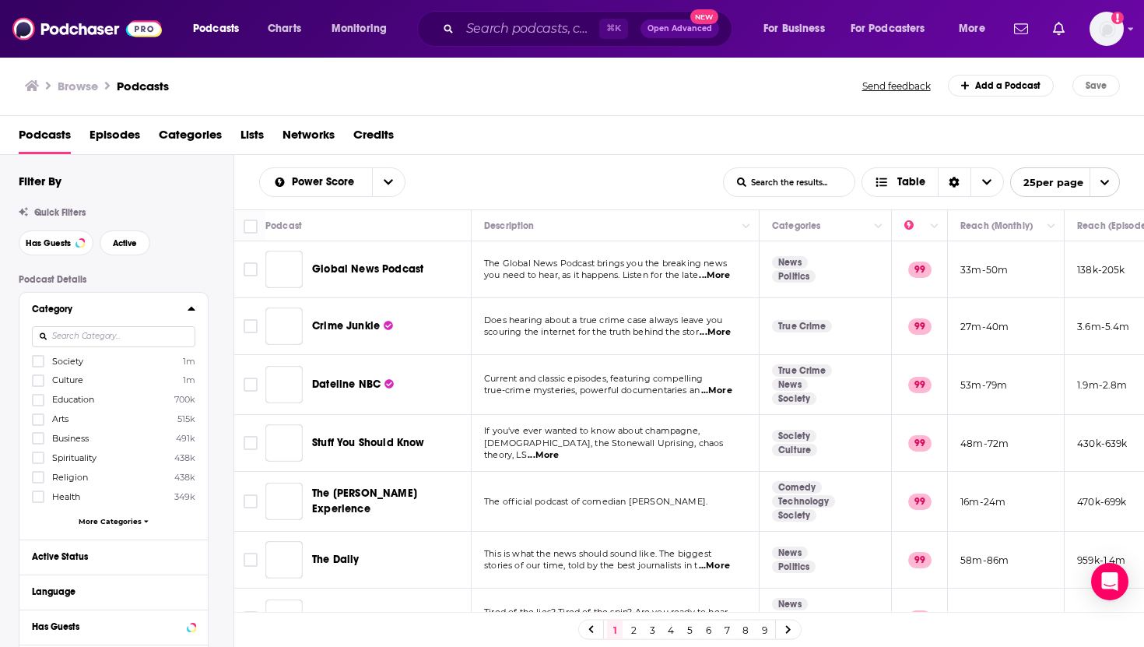
click at [162, 263] on input at bounding box center [113, 336] width 163 height 21
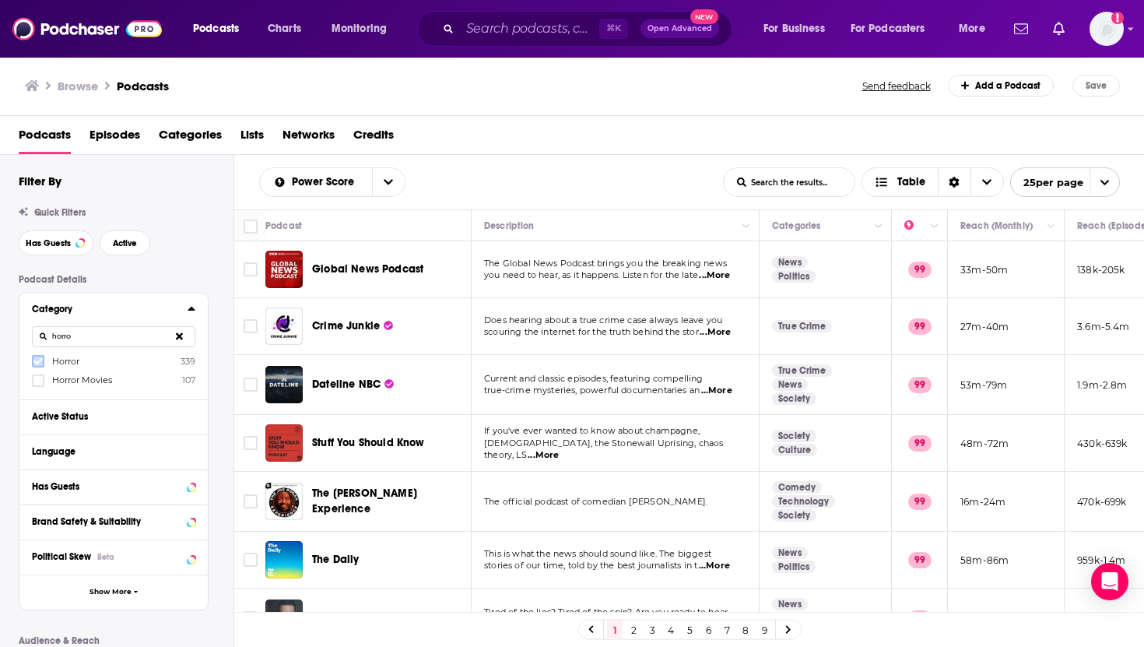
type input "horro"
click at [40, 263] on icon at bounding box center [37, 361] width 9 height 9
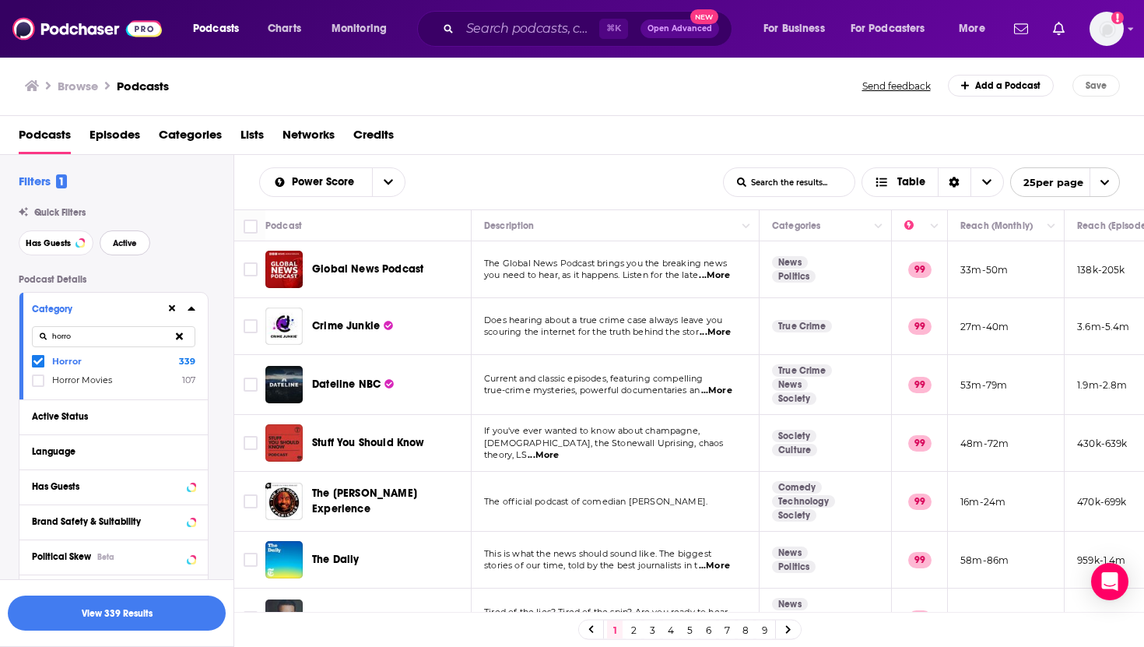
click at [136, 246] on span "Active" at bounding box center [125, 243] width 24 height 9
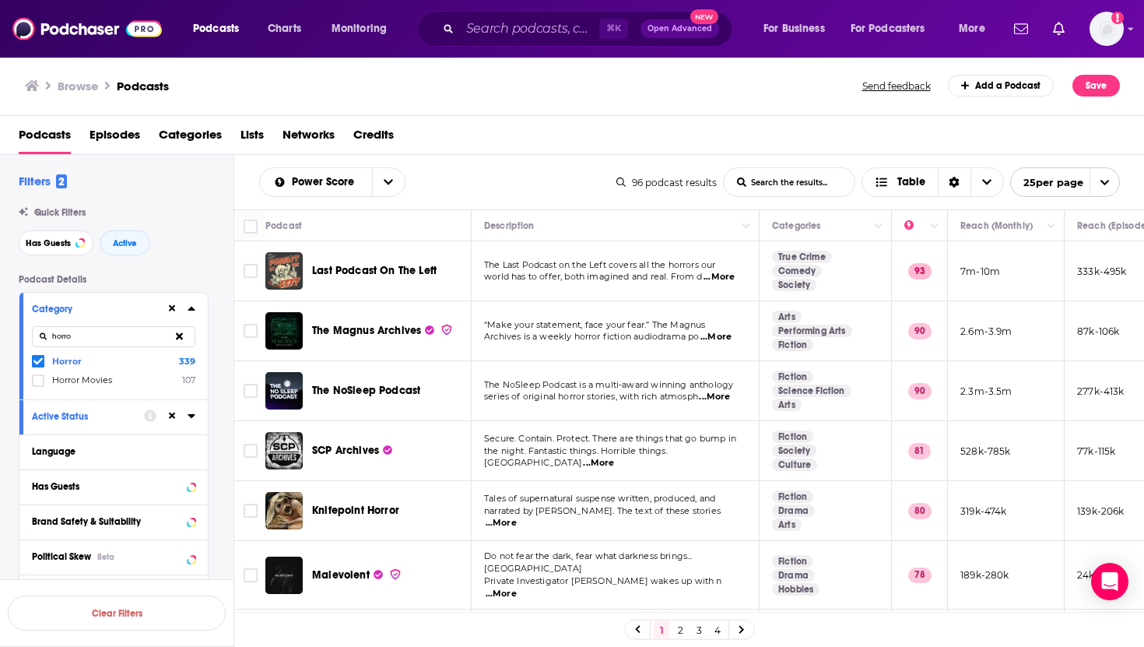
click at [193, 263] on icon at bounding box center [192, 416] width 8 height 12
click at [114, 263] on button "Has Guests" at bounding box center [99, 516] width 134 height 19
click at [184, 263] on icon "open menu" at bounding box center [181, 545] width 7 height 11
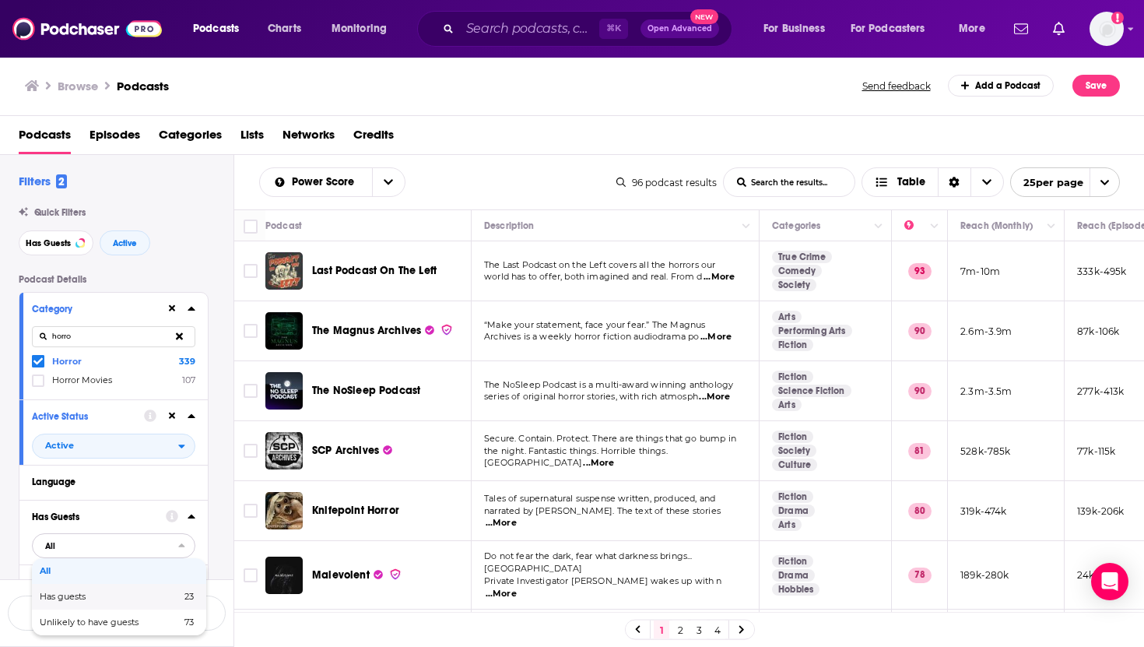
click at [86, 263] on span "Has guests" at bounding box center [86, 596] width 93 height 9
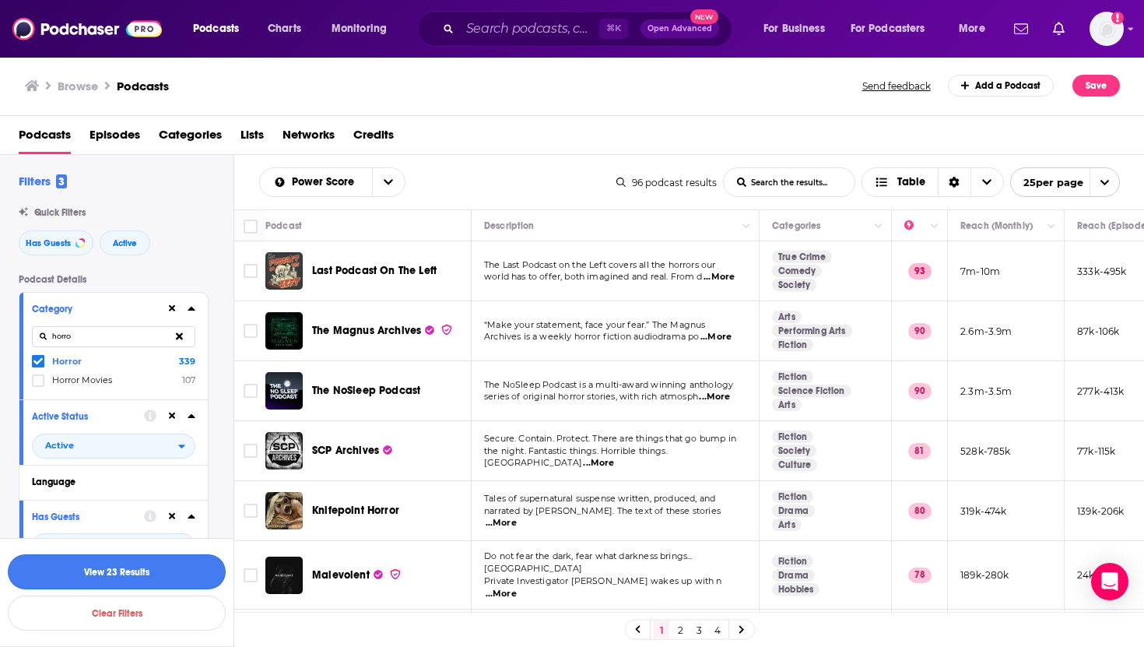
click at [120, 263] on button "View 23 Results" at bounding box center [117, 571] width 218 height 35
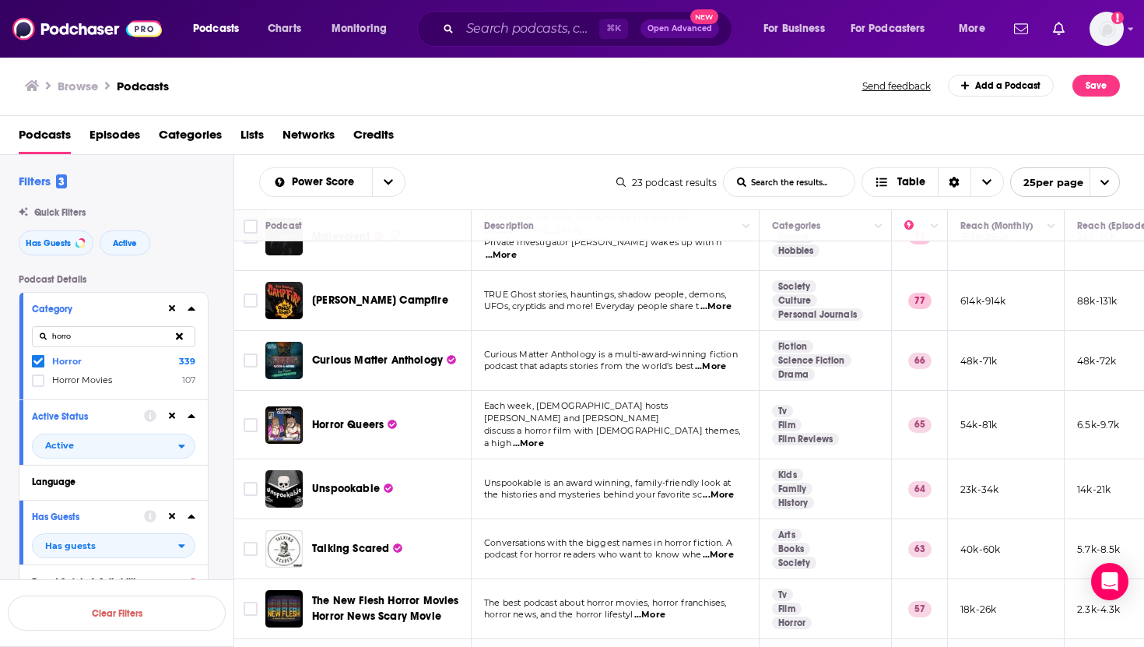
scroll to position [108, 0]
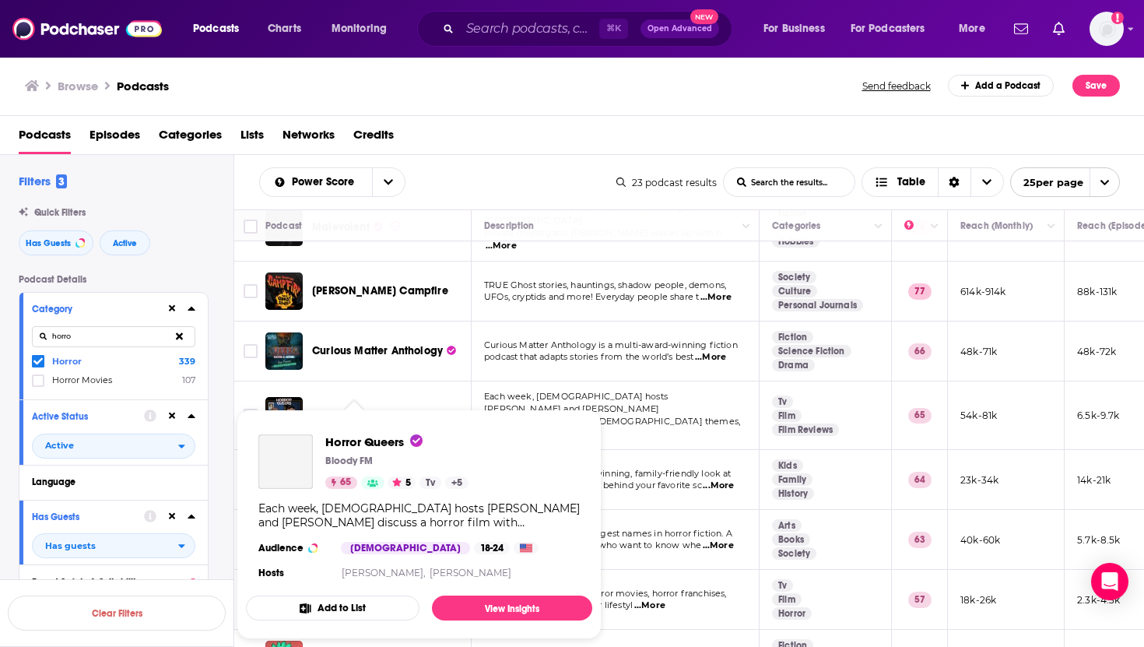
click at [357, 263] on div "Podcasts Charts Monitoring ⌘ K Open Advanced New For Business For Podcasters Mo…" at bounding box center [572, 323] width 1144 height 647
click at [364, 263] on span "Horror Queers Bloody FM 65 Active 5 Tv + 5 Each week, [DEMOGRAPHIC_DATA] hosts …" at bounding box center [419, 524] width 365 height 248
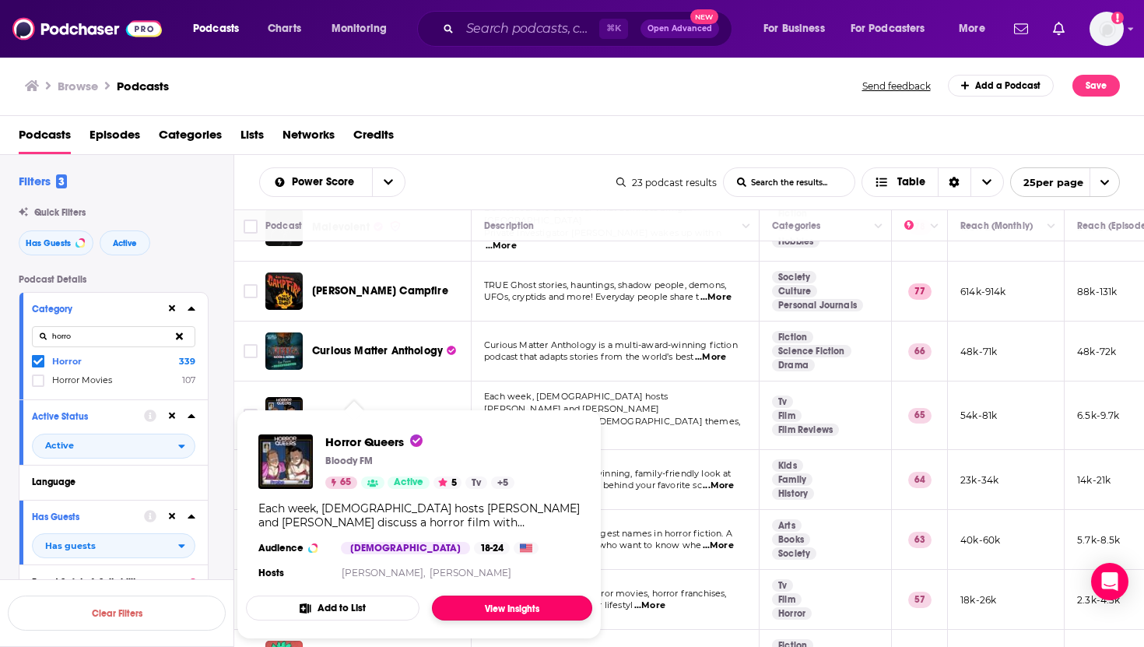
click at [528, 263] on link "View Insights" at bounding box center [512, 608] width 160 height 25
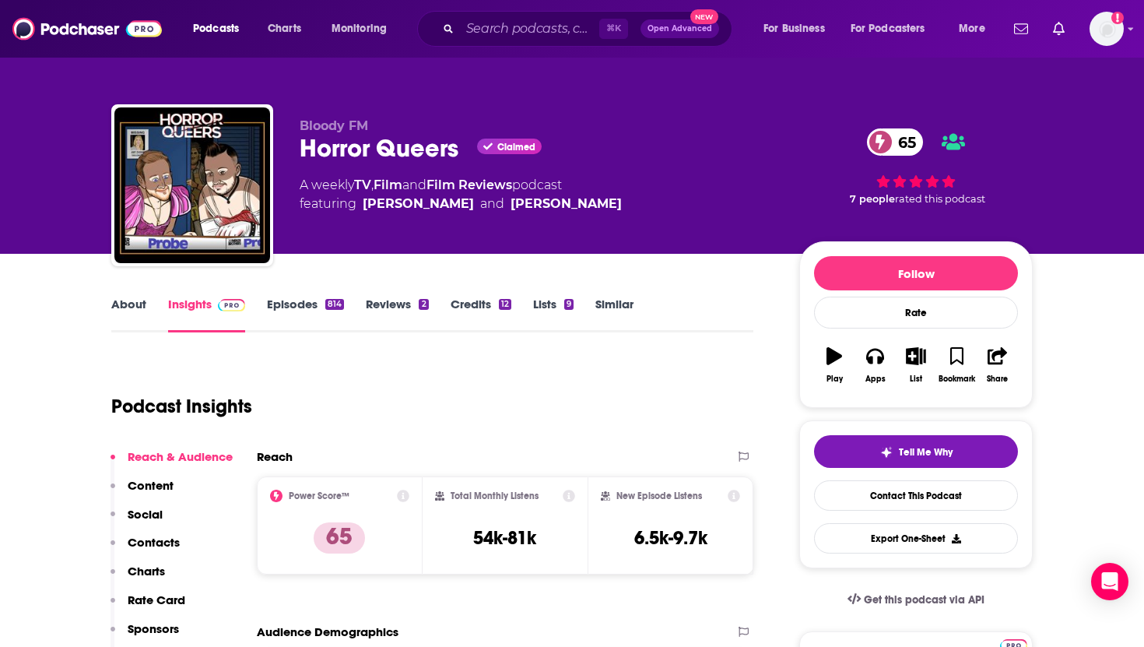
click at [132, 263] on link "About" at bounding box center [128, 315] width 35 height 36
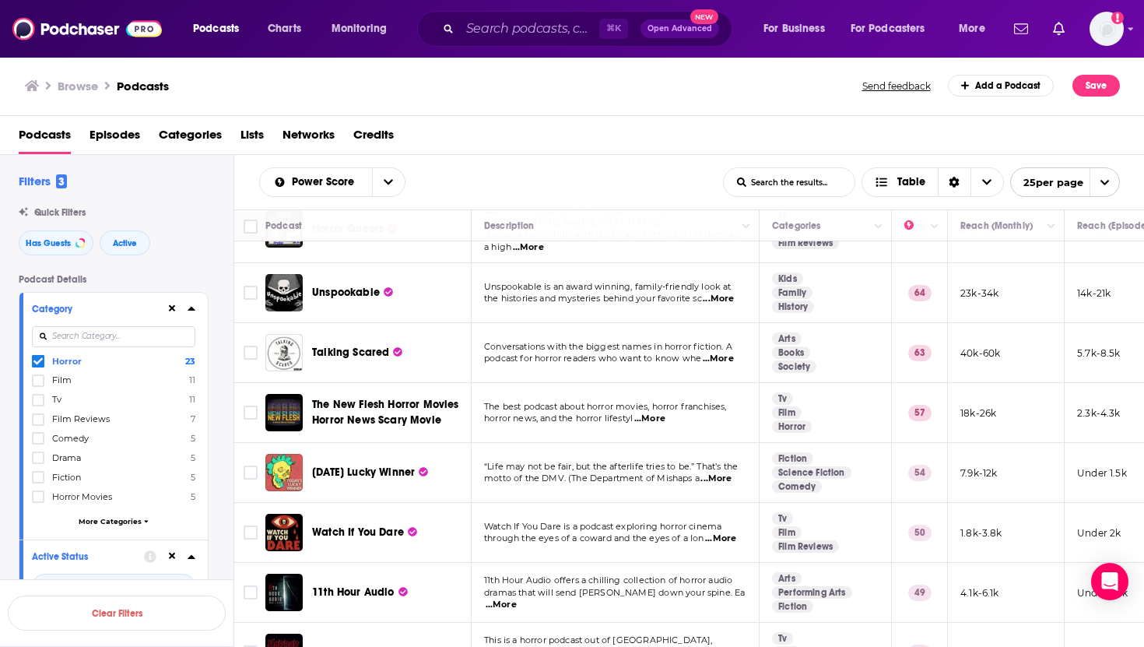
scroll to position [303, 0]
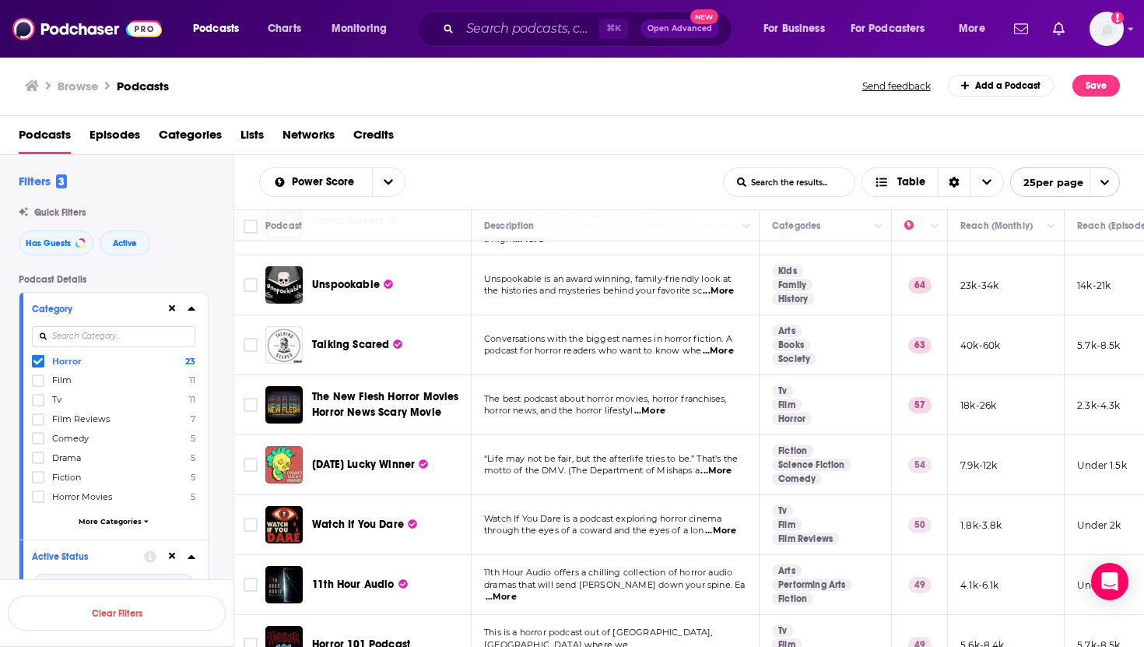
click at [350, 263] on span "Talking Scared" at bounding box center [350, 344] width 77 height 13
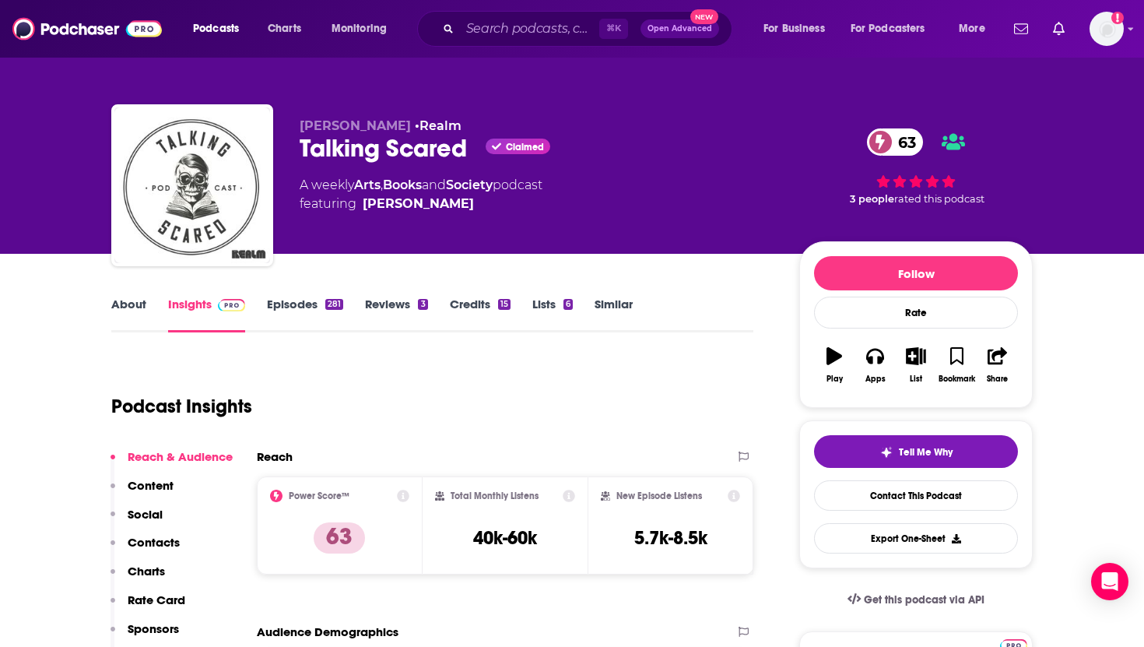
click at [129, 263] on link "About" at bounding box center [128, 315] width 35 height 36
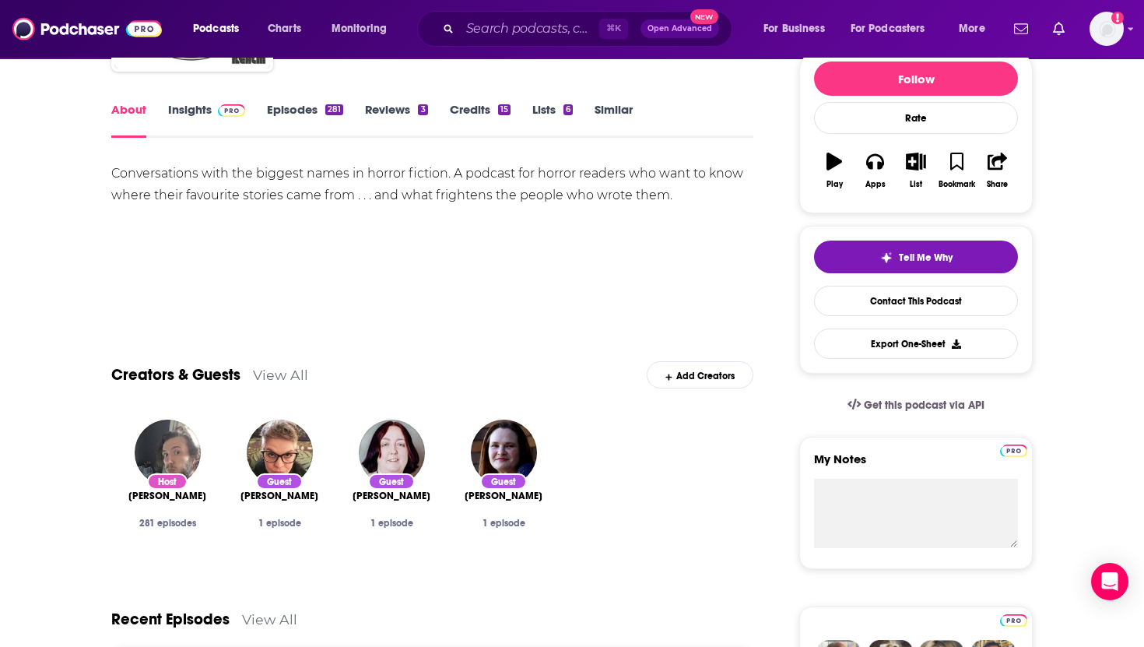
scroll to position [181, 0]
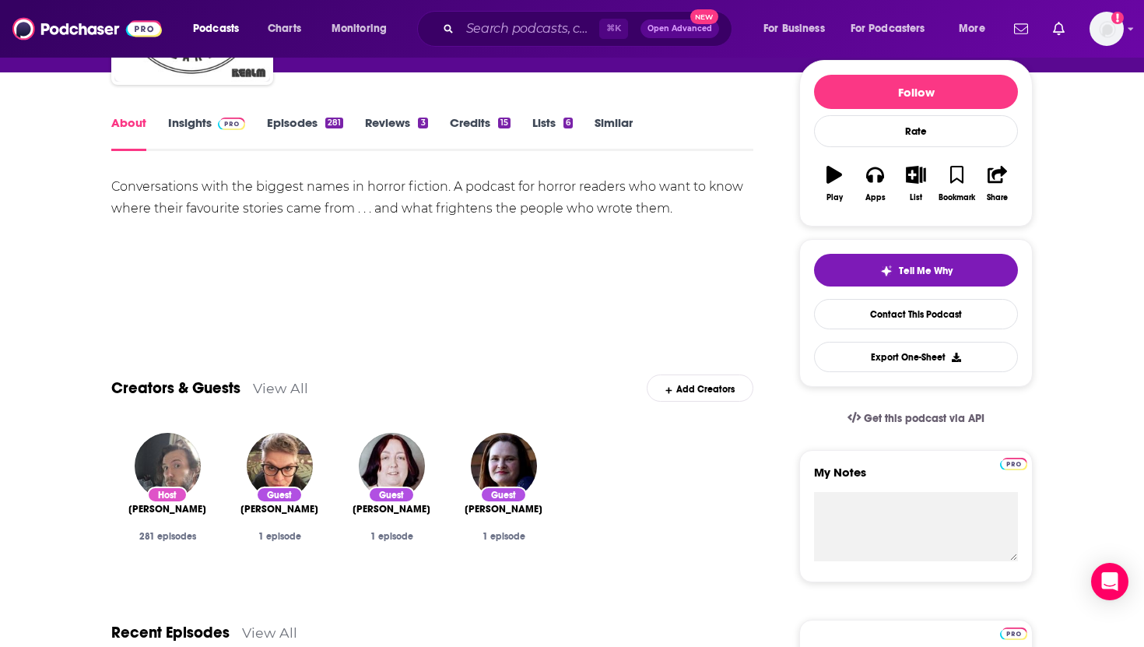
click at [192, 128] on link "Insights" at bounding box center [206, 133] width 77 height 36
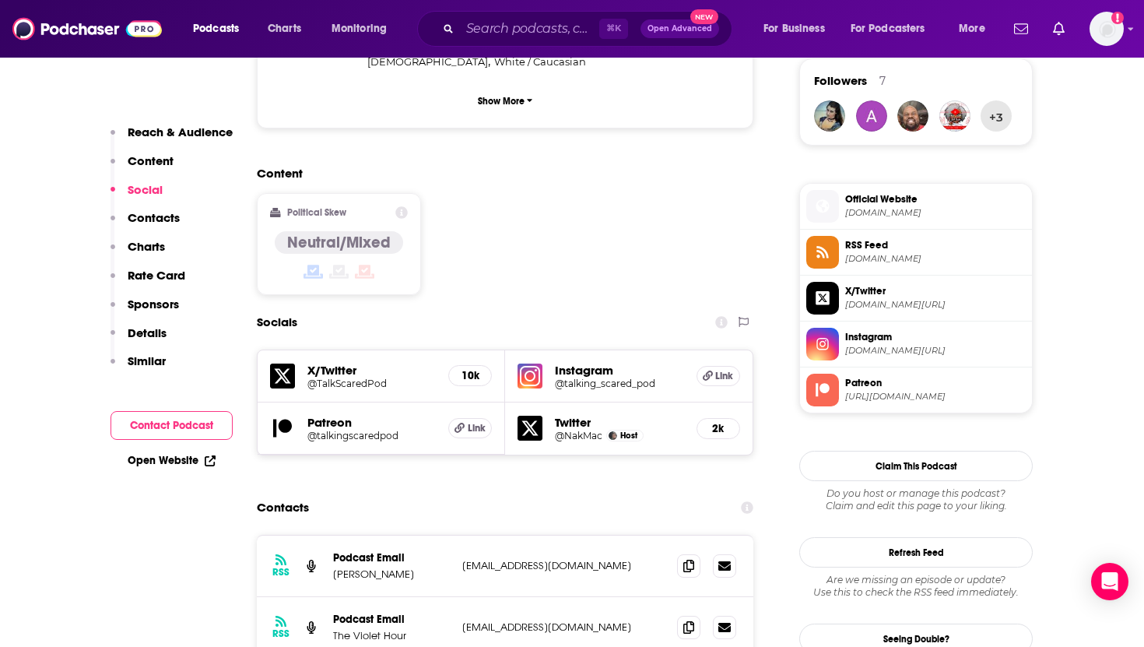
scroll to position [1141, 0]
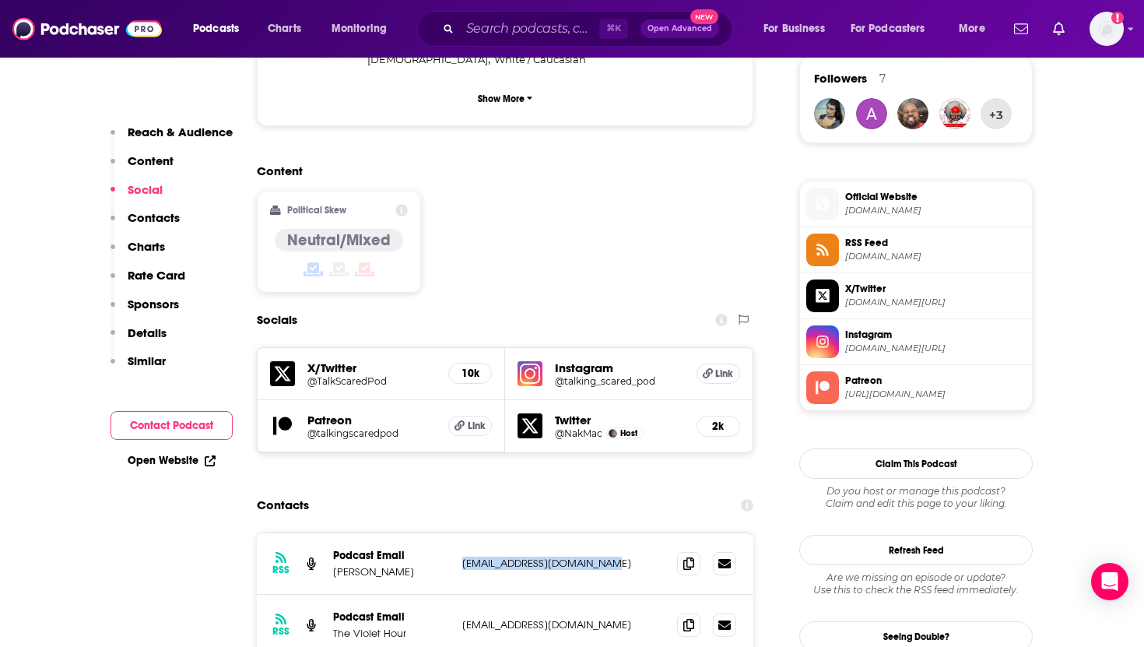
drag, startPoint x: 617, startPoint y: 472, endPoint x: 460, endPoint y: 469, distance: 156.5
click at [460, 263] on div "RSS Podcast Email [PERSON_NAME] [EMAIL_ADDRESS][DOMAIN_NAME] [EMAIL_ADDRESS][DO…" at bounding box center [505, 564] width 497 height 62
copy p "[EMAIL_ADDRESS][DOMAIN_NAME]"
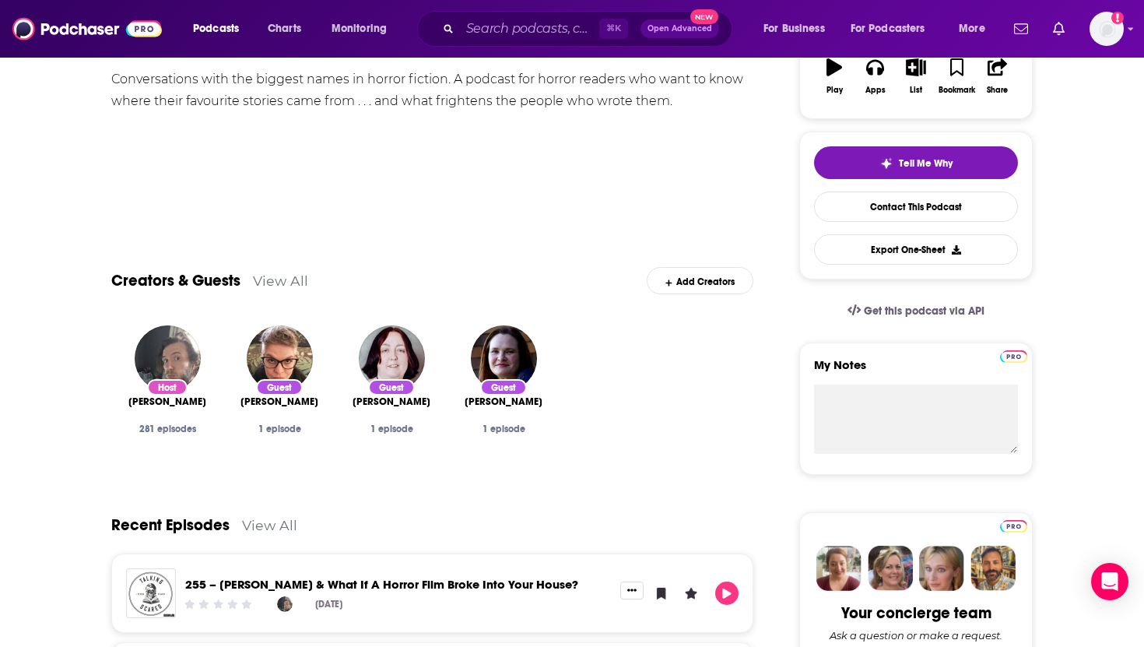
scroll to position [316, 0]
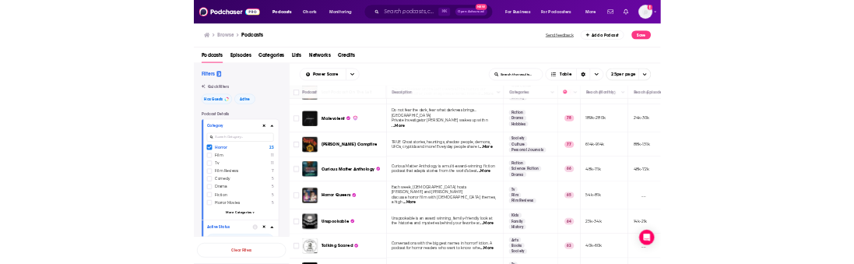
scroll to position [37, 0]
